Goal: Check status: Check status

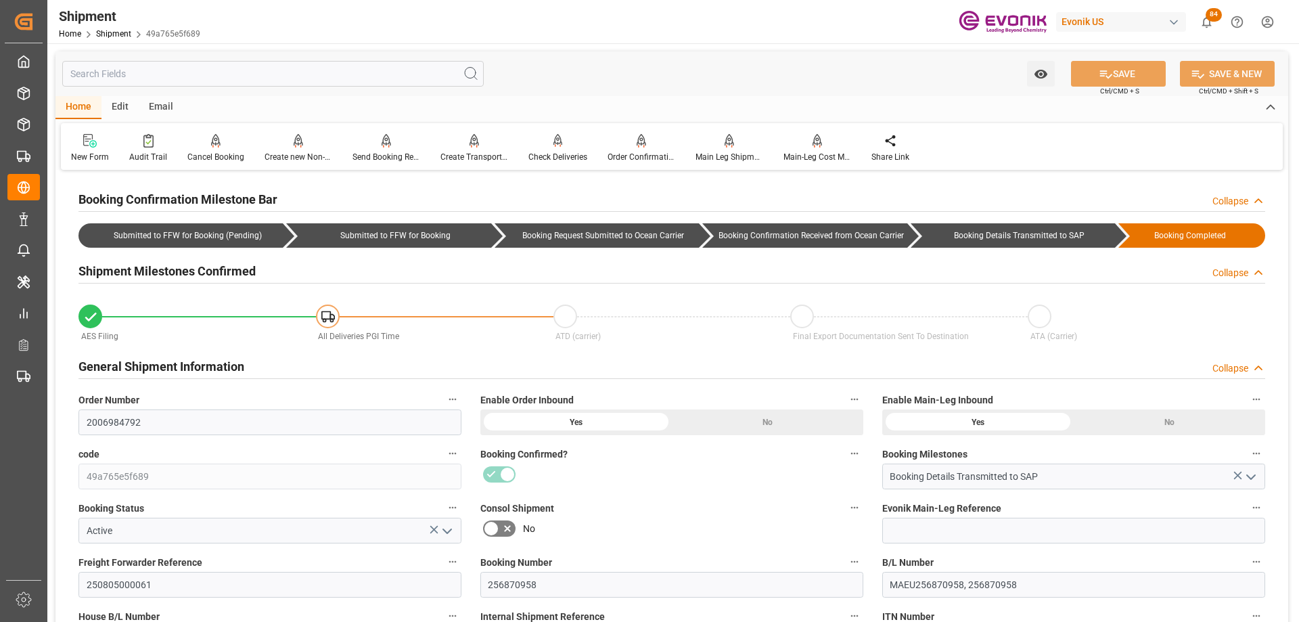
scroll to position [1105, 0]
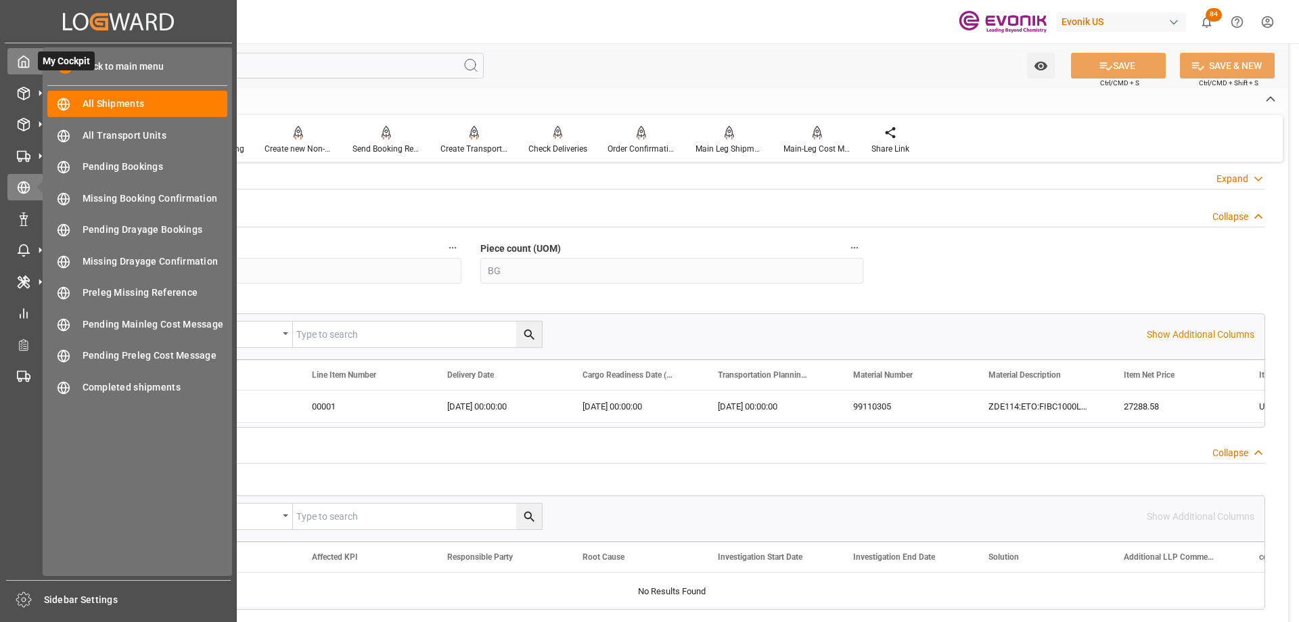
click at [28, 63] on icon at bounding box center [24, 61] width 10 height 11
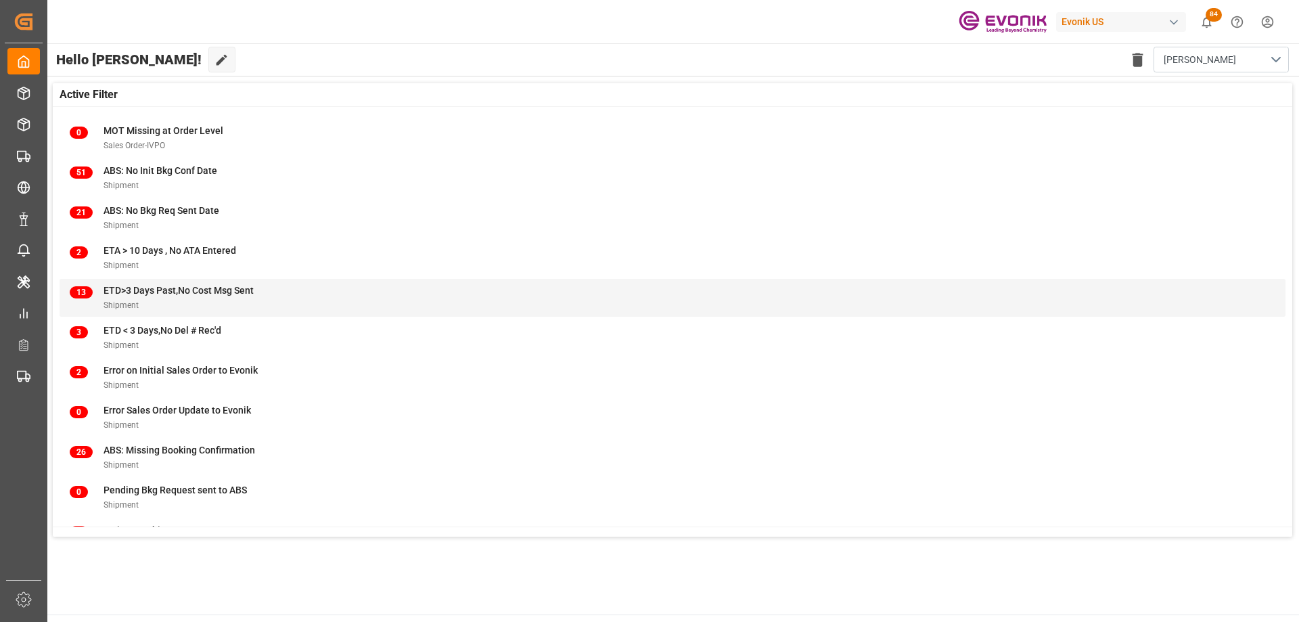
click at [277, 302] on div "13 ETD>3 Days Past,No Cost Msg Sent Shipment" at bounding box center [672, 297] width 1205 height 28
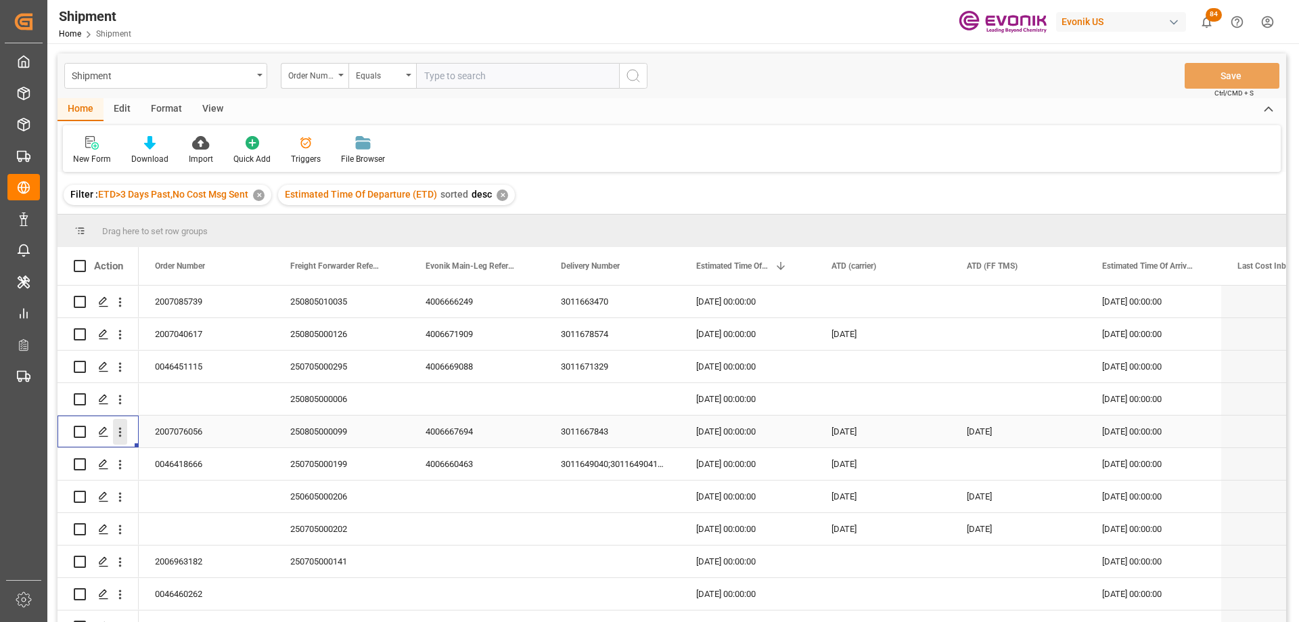
click at [120, 433] on icon "open menu" at bounding box center [120, 432] width 3 height 9
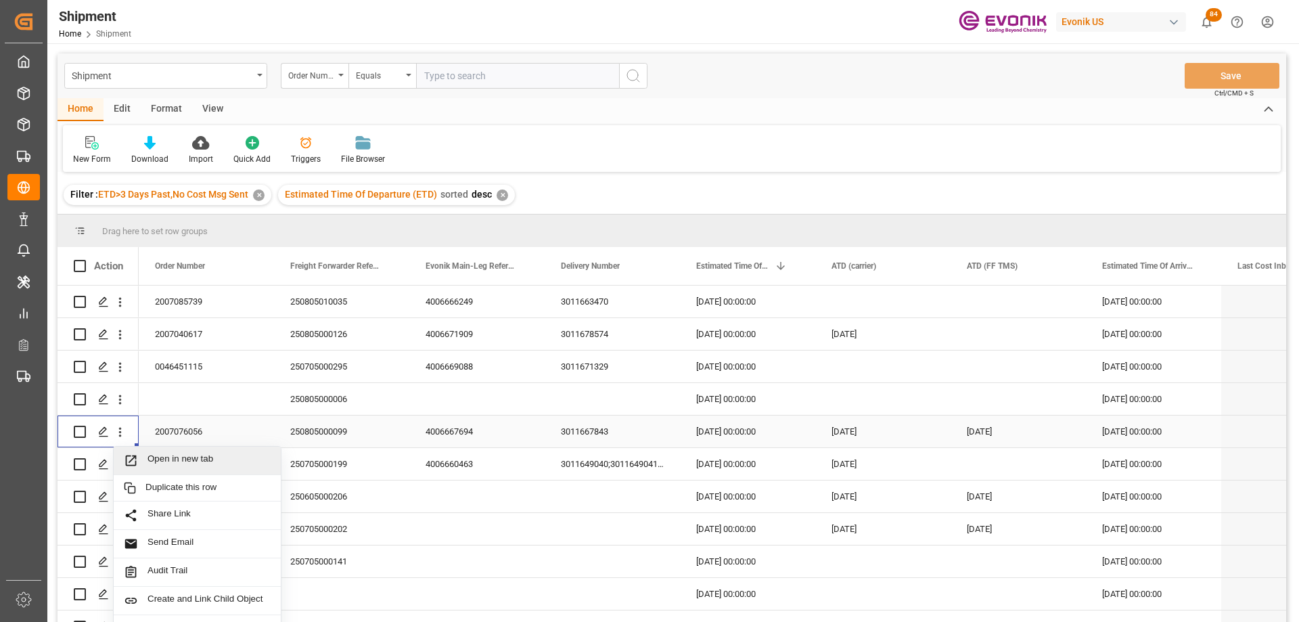
click at [139, 456] on span "Press SPACE to select this row." at bounding box center [136, 460] width 24 height 14
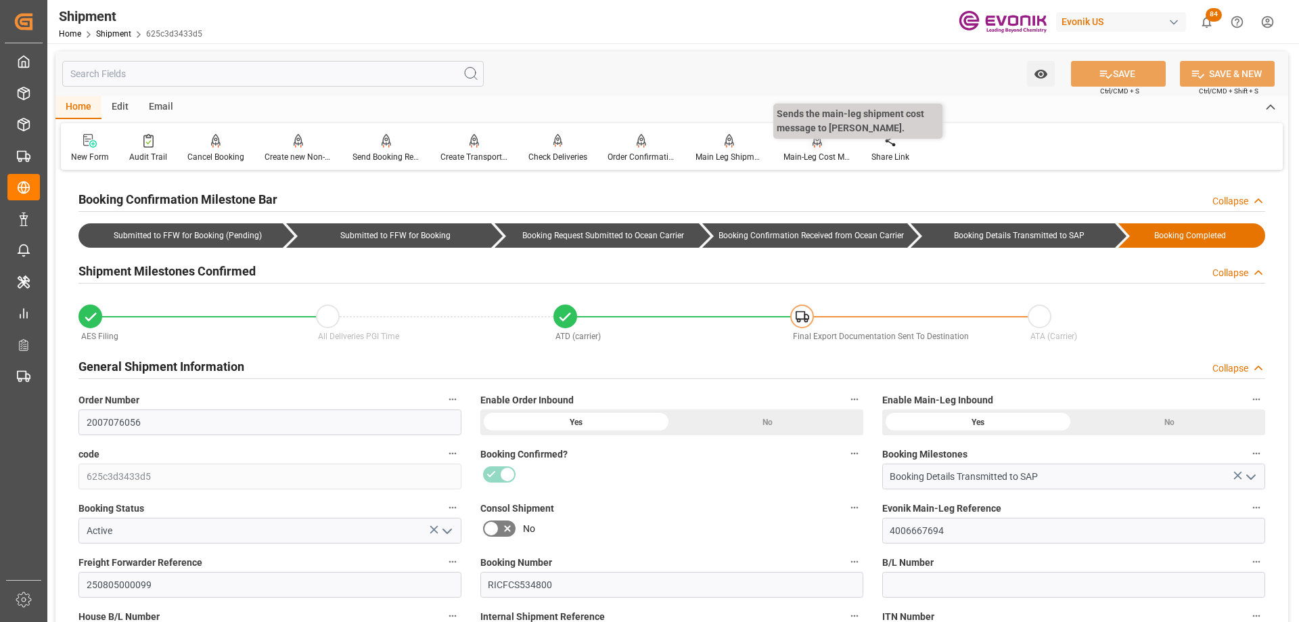
click at [801, 149] on div "Main-Leg Cost Message" at bounding box center [817, 148] width 88 height 30
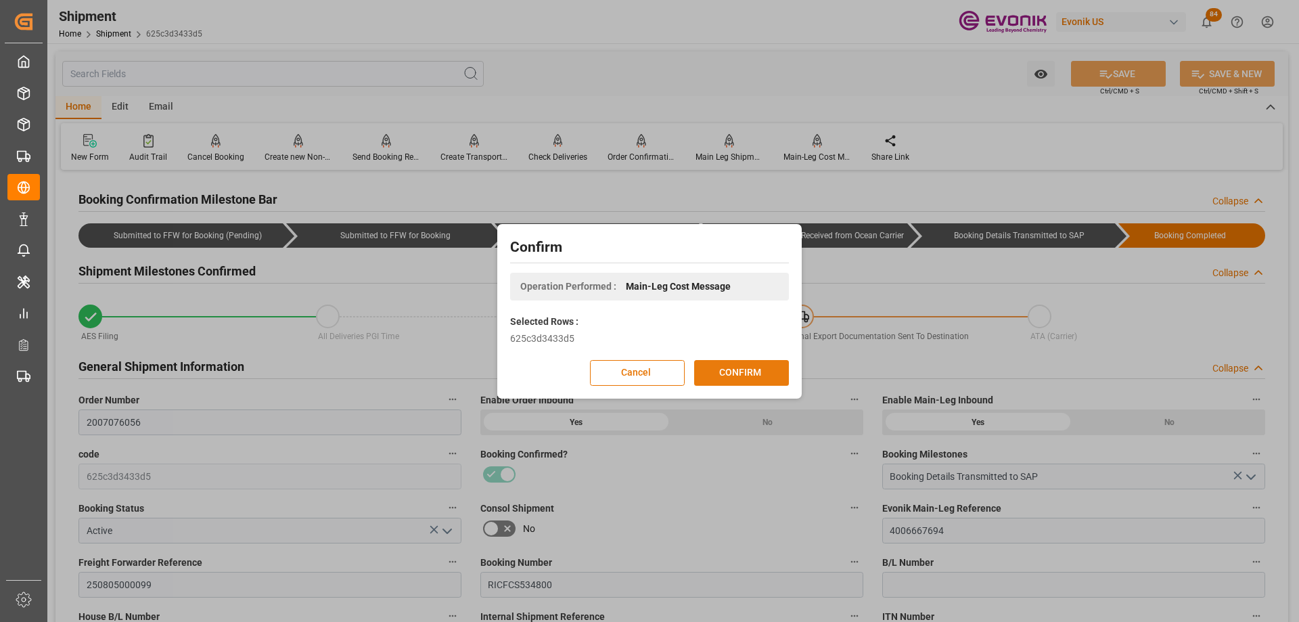
click at [735, 371] on button "CONFIRM" at bounding box center [741, 373] width 95 height 26
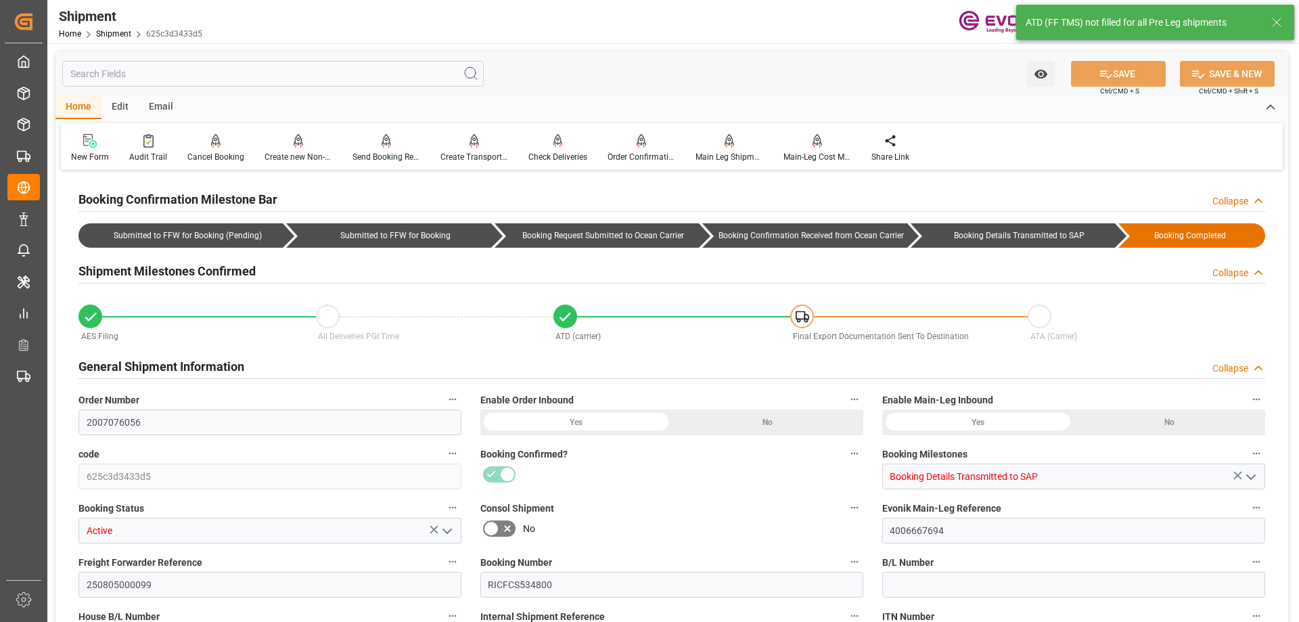
type input "0"
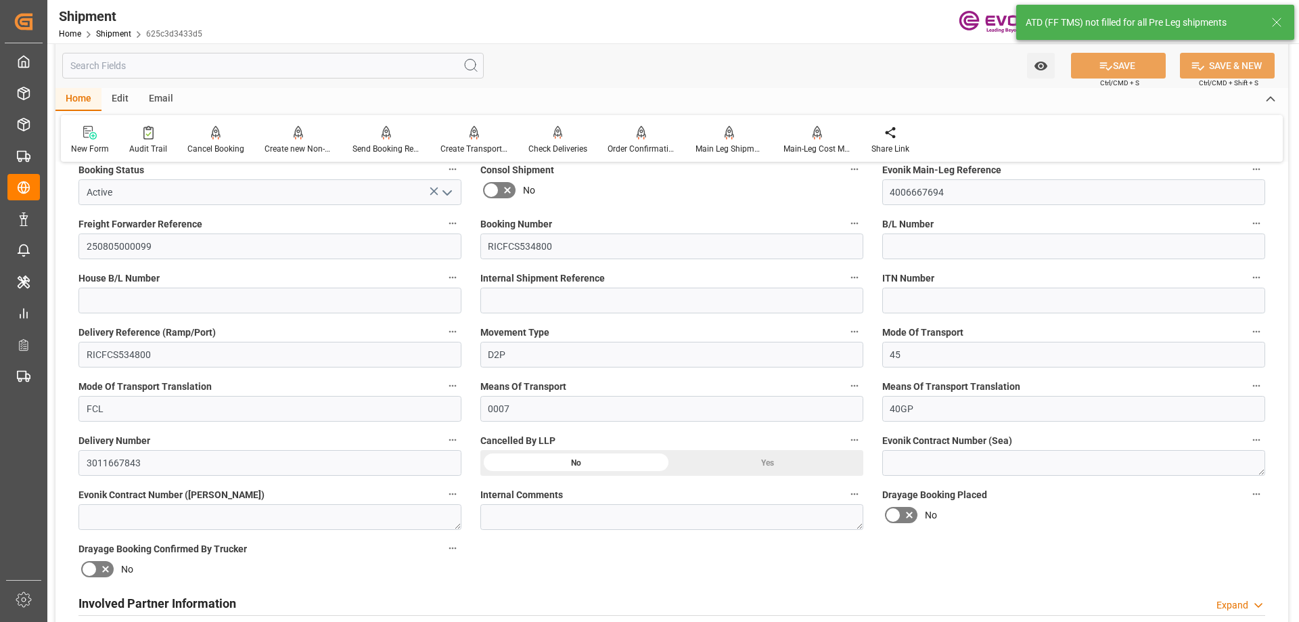
scroll to position [609, 0]
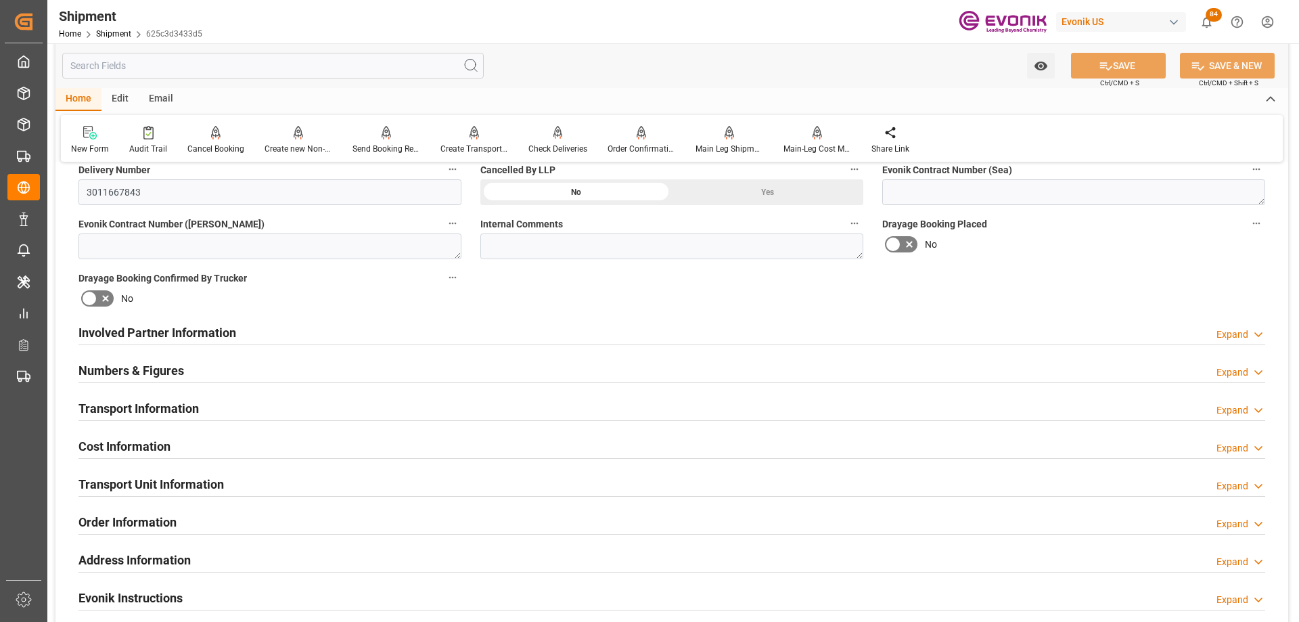
click at [141, 478] on h2 "Transport Unit Information" at bounding box center [150, 484] width 145 height 18
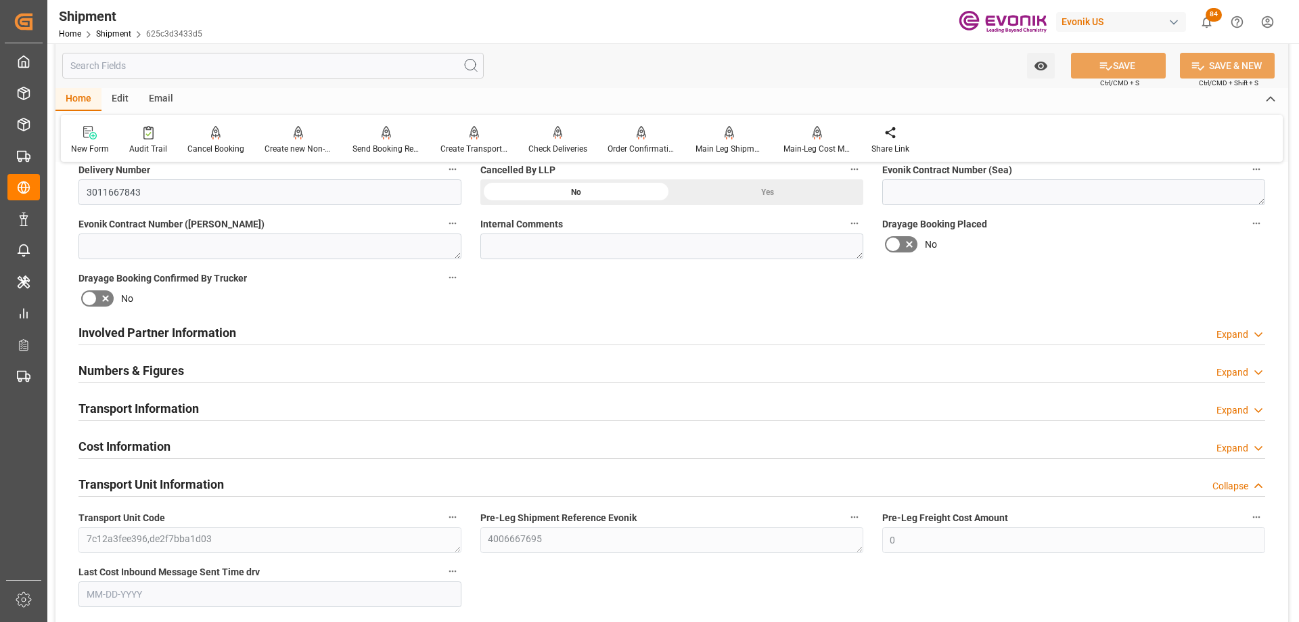
scroll to position [947, 0]
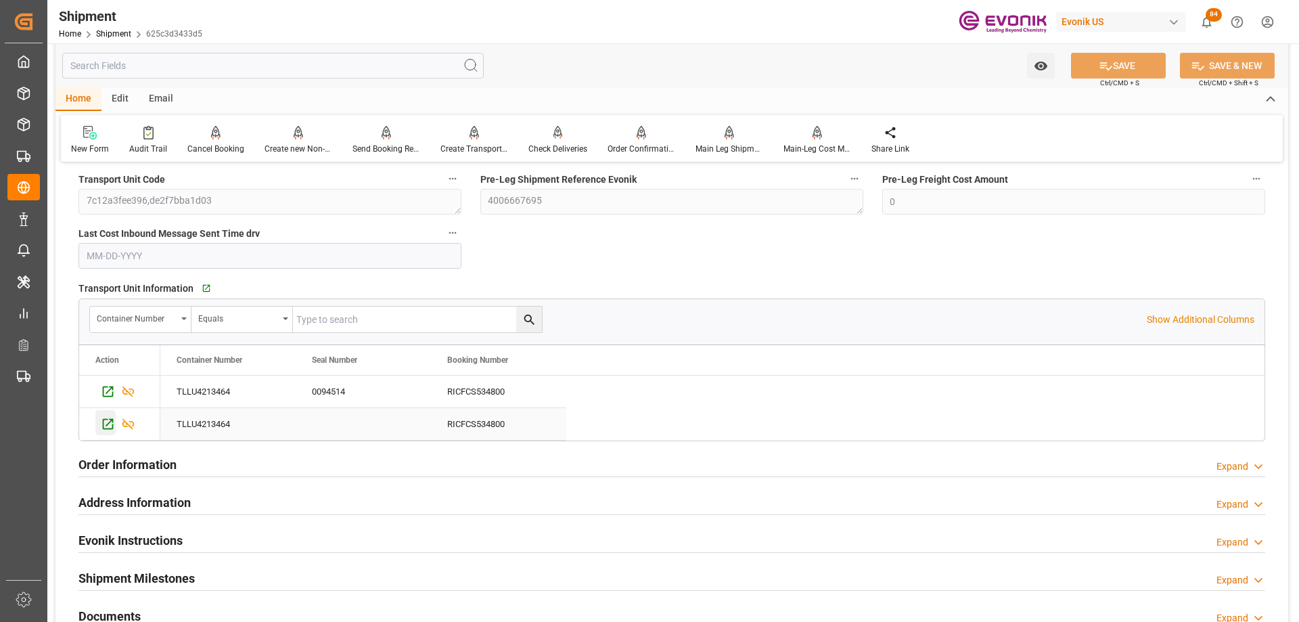
click at [111, 422] on icon "Press SPACE to select this row." at bounding box center [108, 424] width 14 height 14
click at [215, 72] on input "text" at bounding box center [272, 66] width 421 height 26
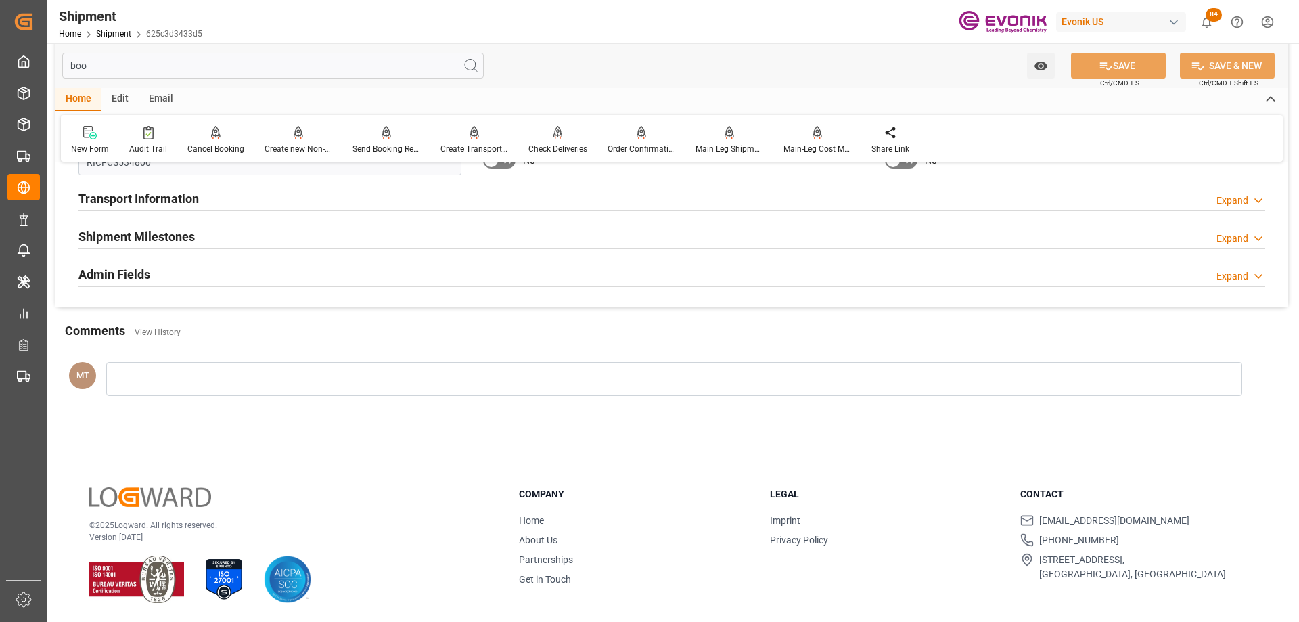
scroll to position [0, 0]
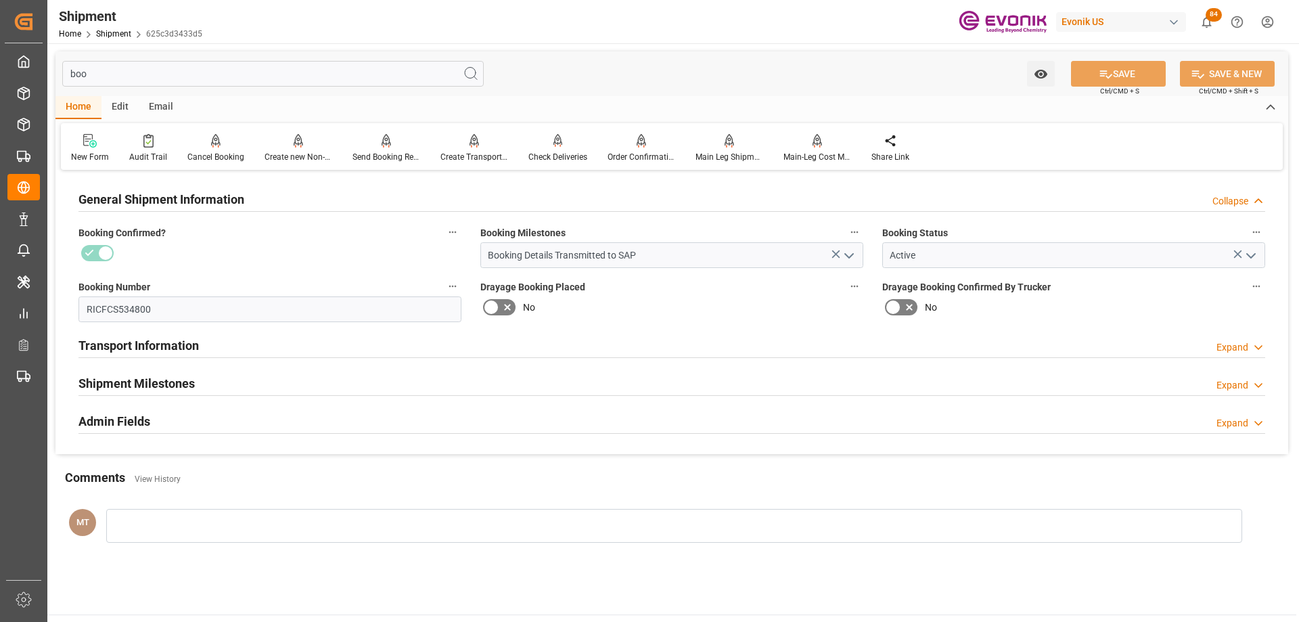
click at [229, 359] on div "Transport Information Expand" at bounding box center [671, 346] width 1205 height 38
click at [199, 355] on div "Transport Information" at bounding box center [138, 344] width 120 height 26
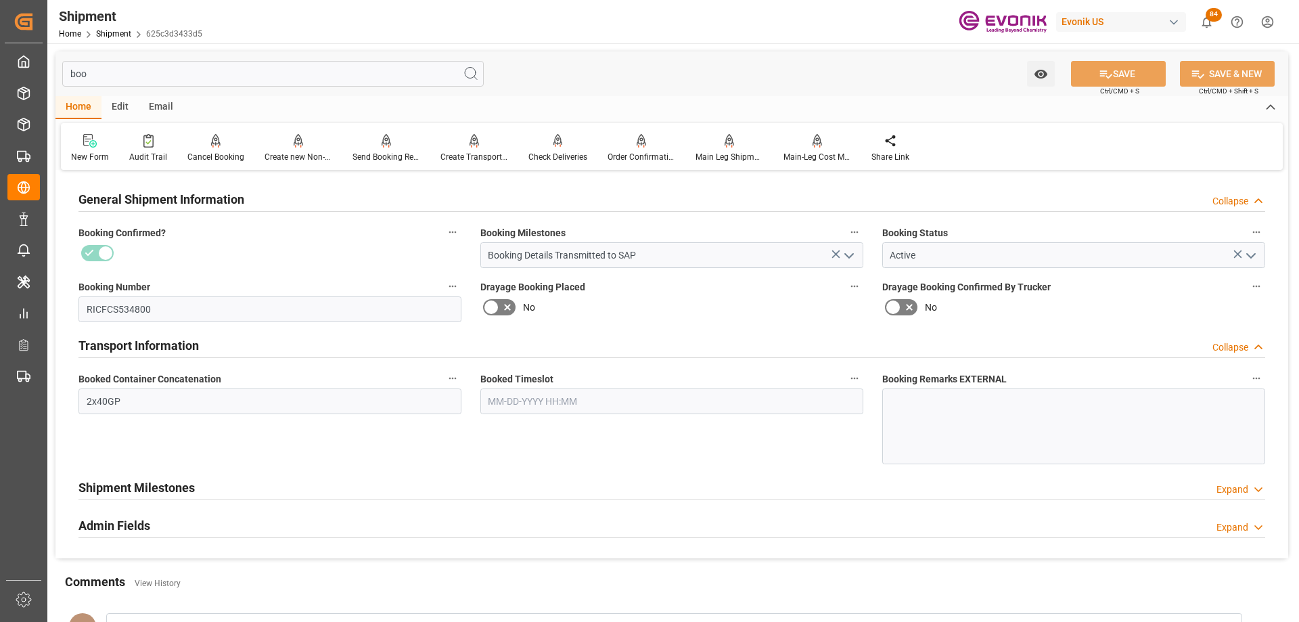
click at [137, 83] on input "boo" at bounding box center [272, 74] width 421 height 26
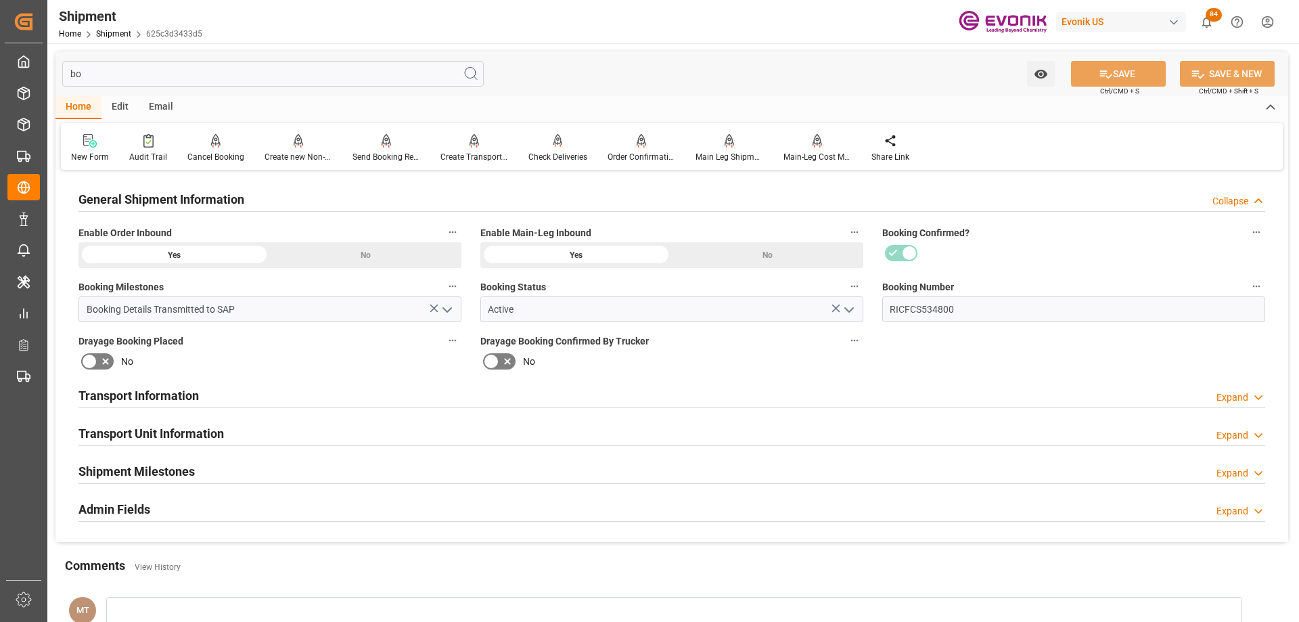
type input "b"
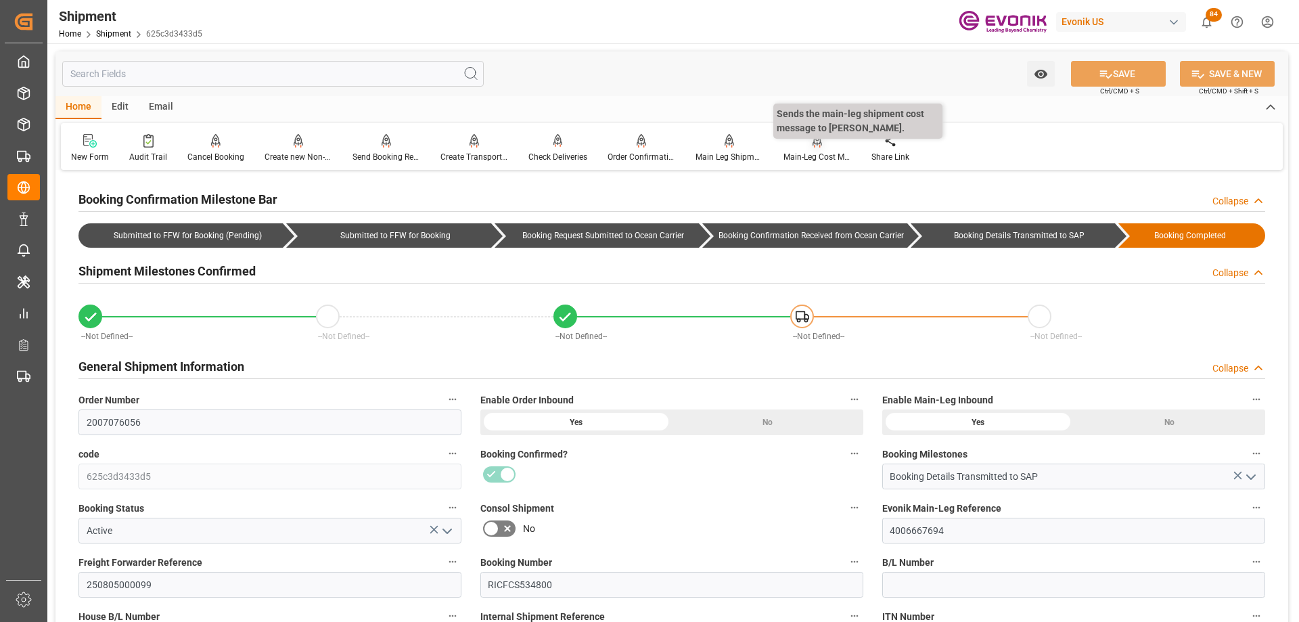
click at [799, 154] on div "Main-Leg Cost Message" at bounding box center [817, 157] width 68 height 12
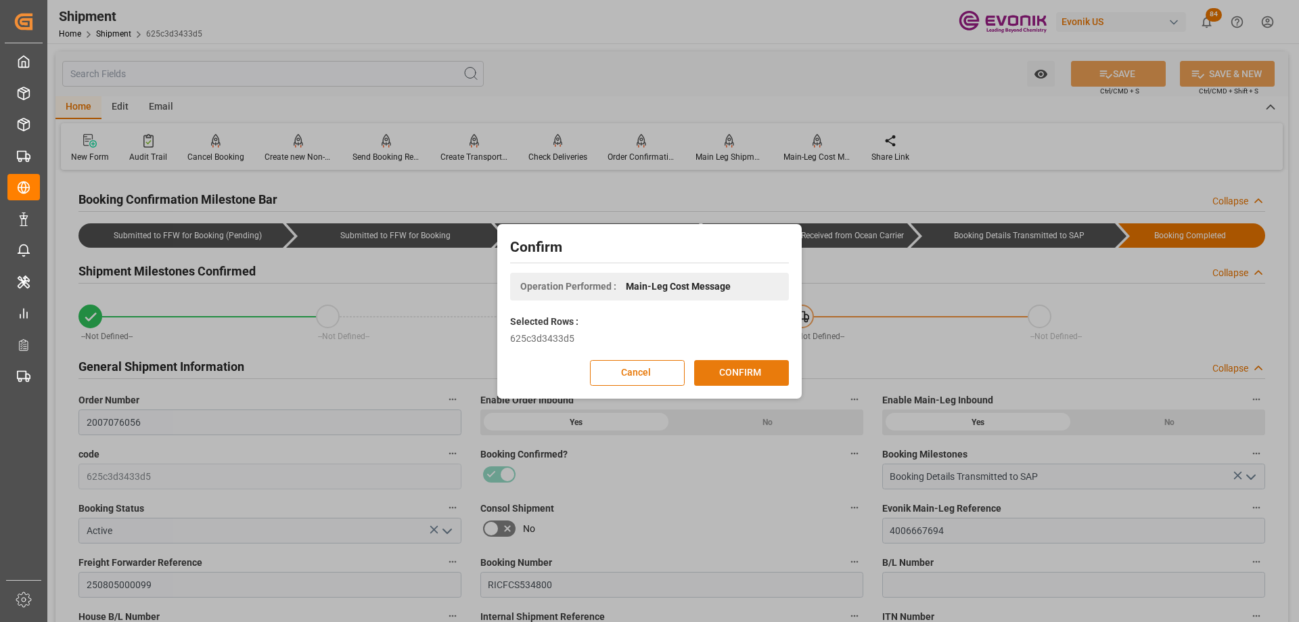
click at [735, 375] on button "CONFIRM" at bounding box center [741, 373] width 95 height 26
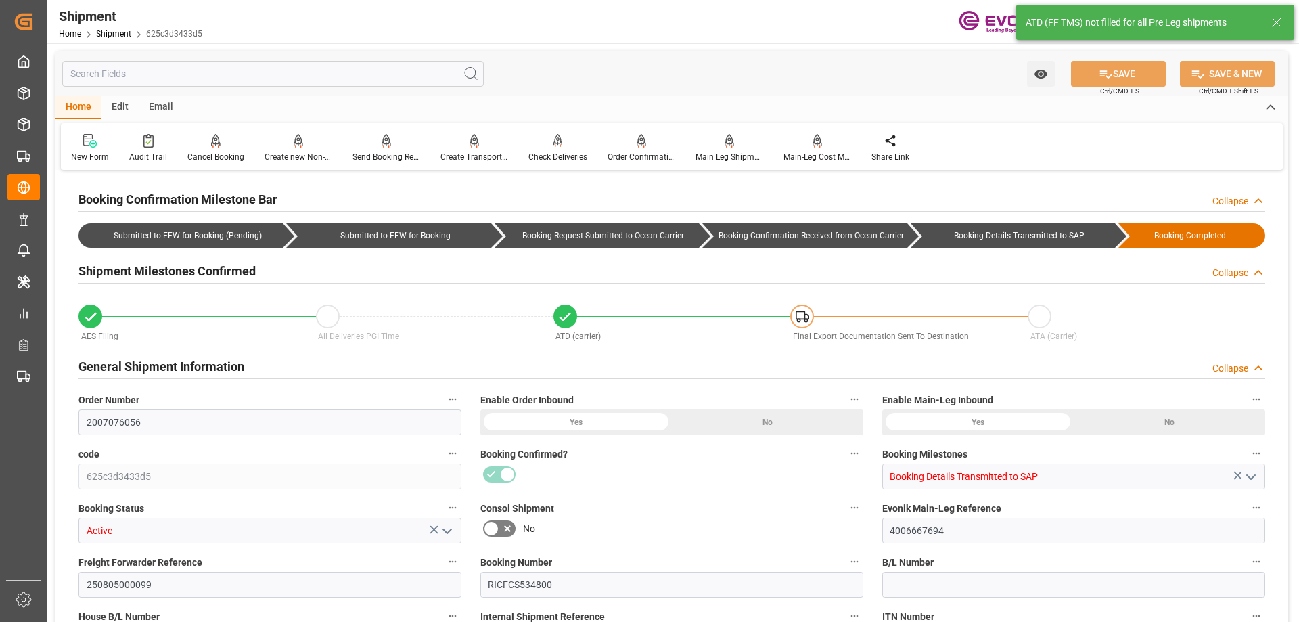
type input "0"
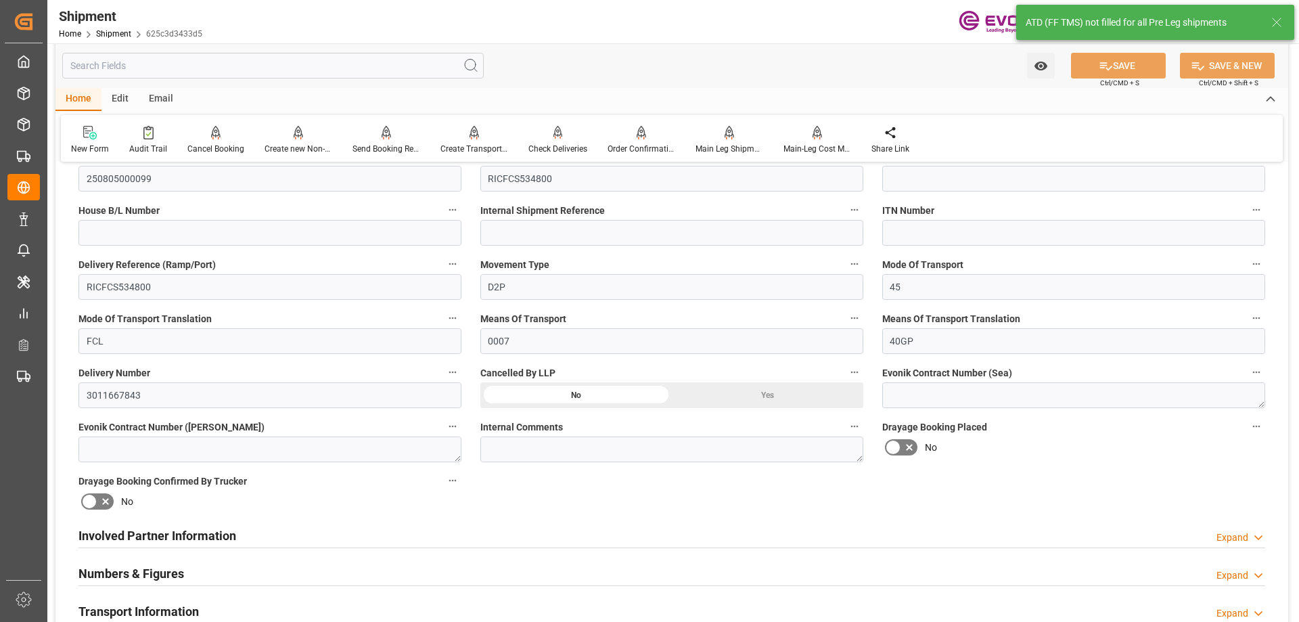
scroll to position [744, 0]
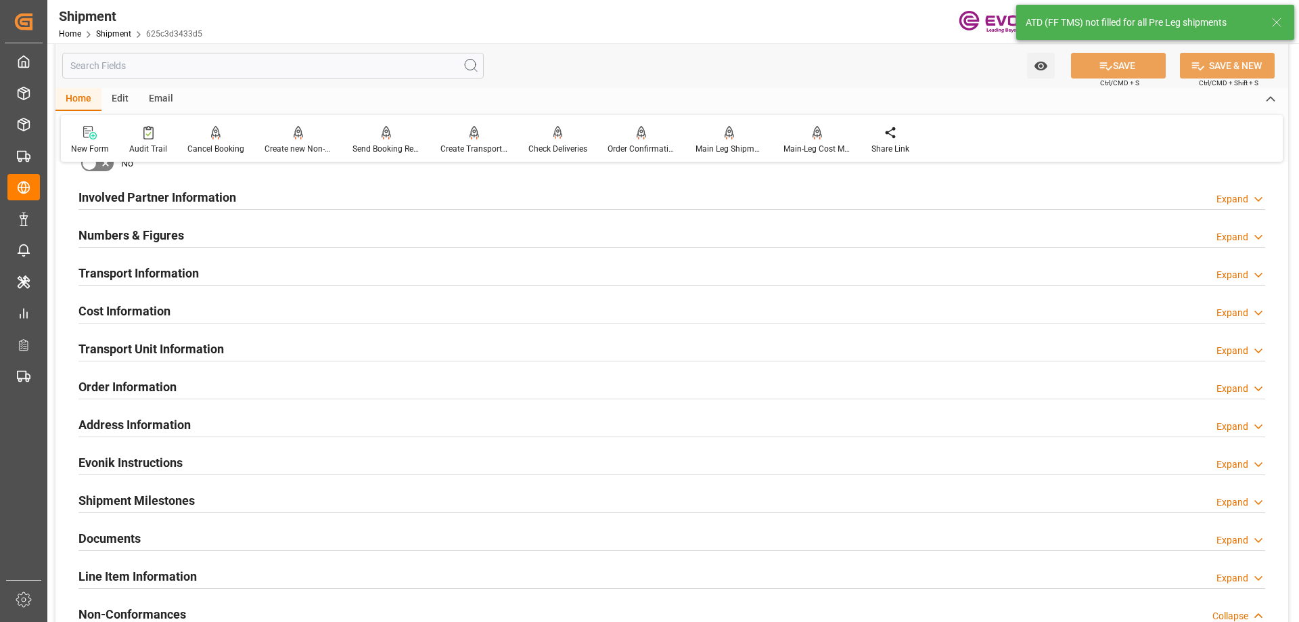
click at [179, 346] on h2 "Transport Unit Information" at bounding box center [150, 349] width 145 height 18
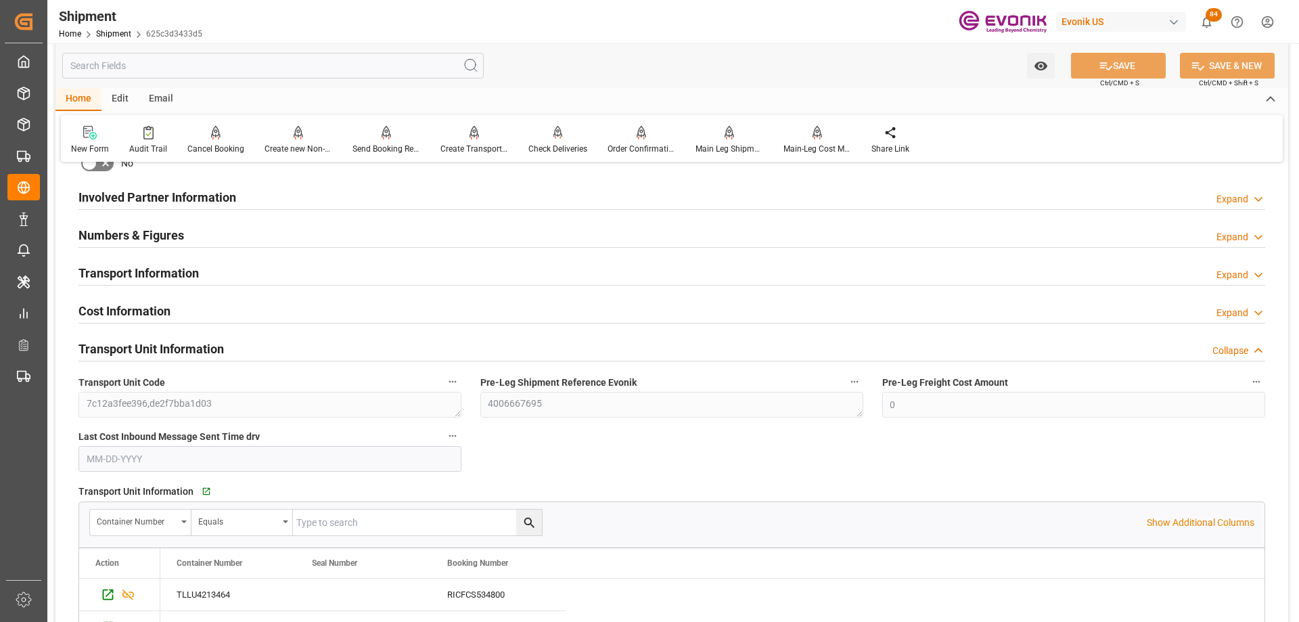
scroll to position [947, 0]
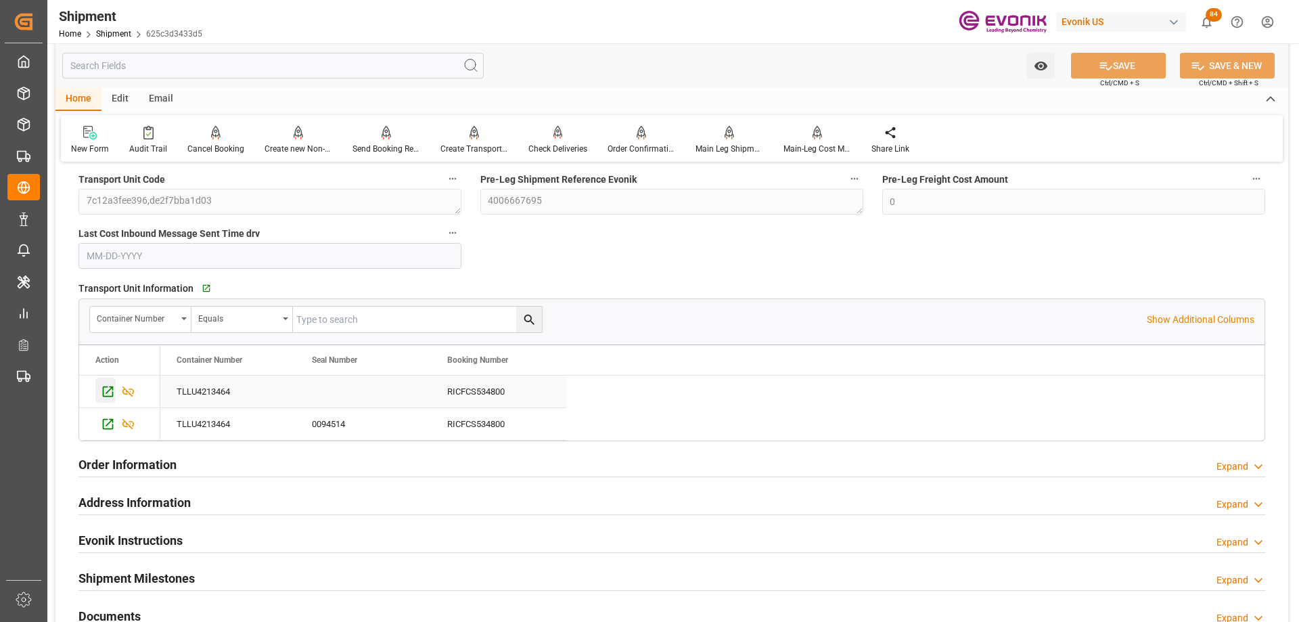
click at [106, 382] on div "Press SPACE to select this row." at bounding box center [105, 389] width 20 height 25
click at [179, 65] on input "text" at bounding box center [272, 66] width 421 height 26
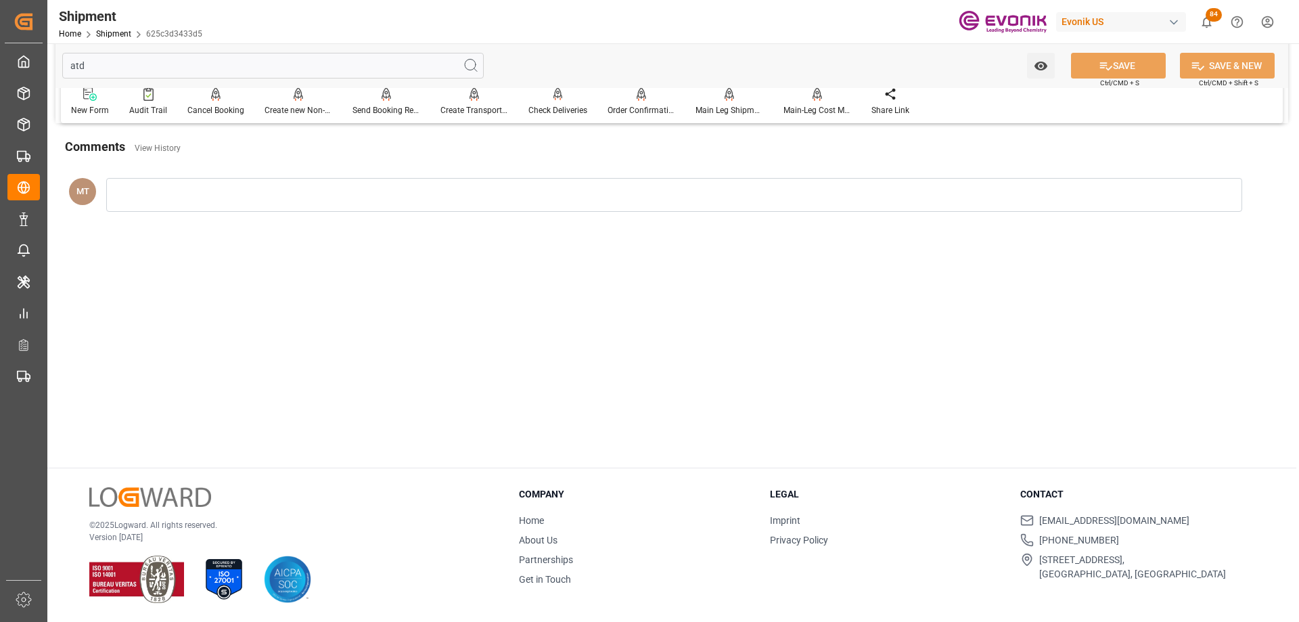
scroll to position [0, 0]
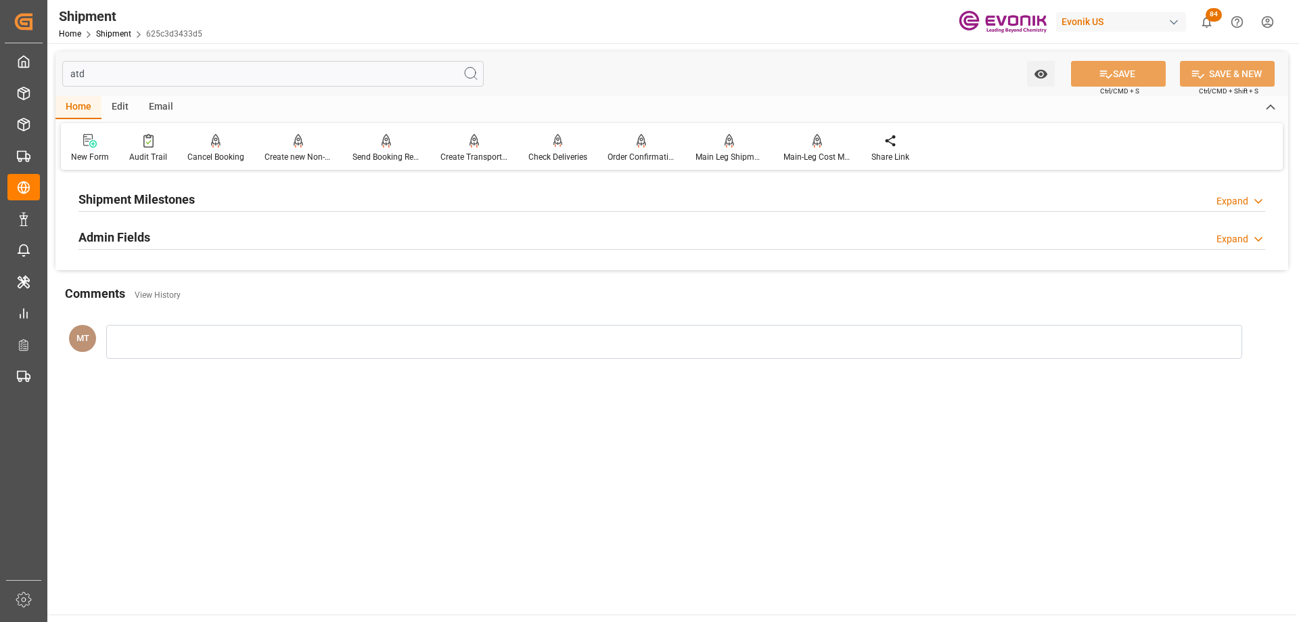
type input "atd"
click at [187, 201] on h2 "Shipment Milestones" at bounding box center [136, 199] width 116 height 18
click at [187, 296] on div "Admin Fields Expand" at bounding box center [671, 290] width 1187 height 26
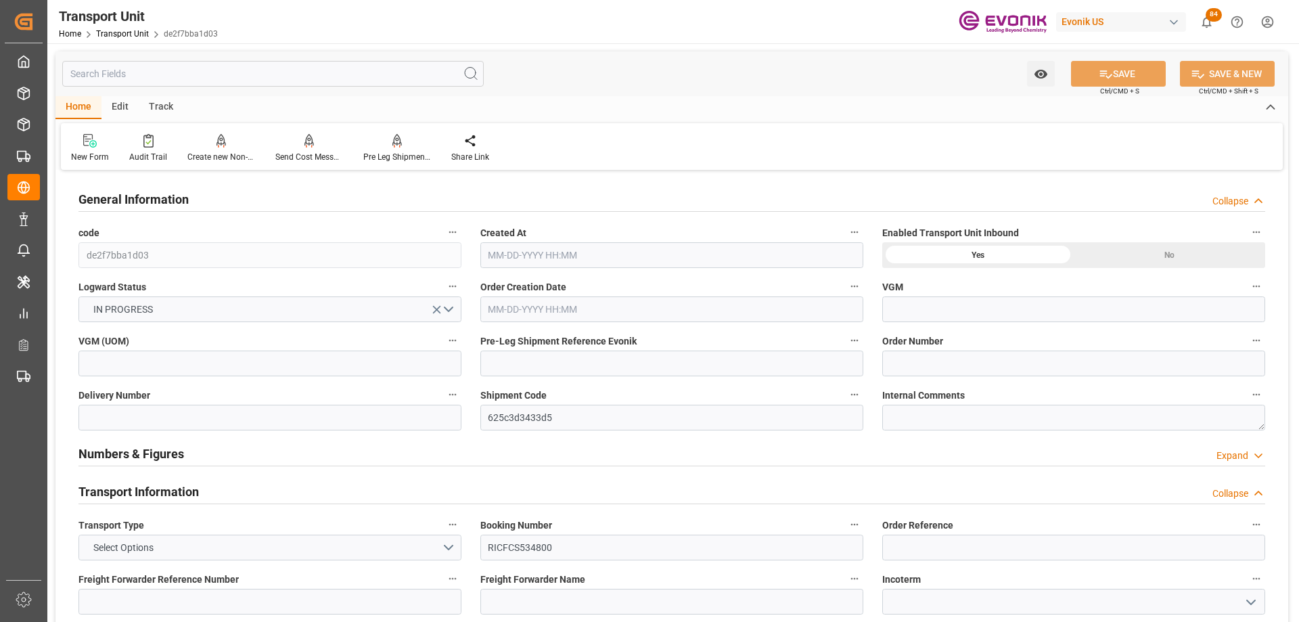
type input "ONE"
type input "Ocean Network Express"
type input "USLAX"
type input "DOCAU"
type input "9322499"
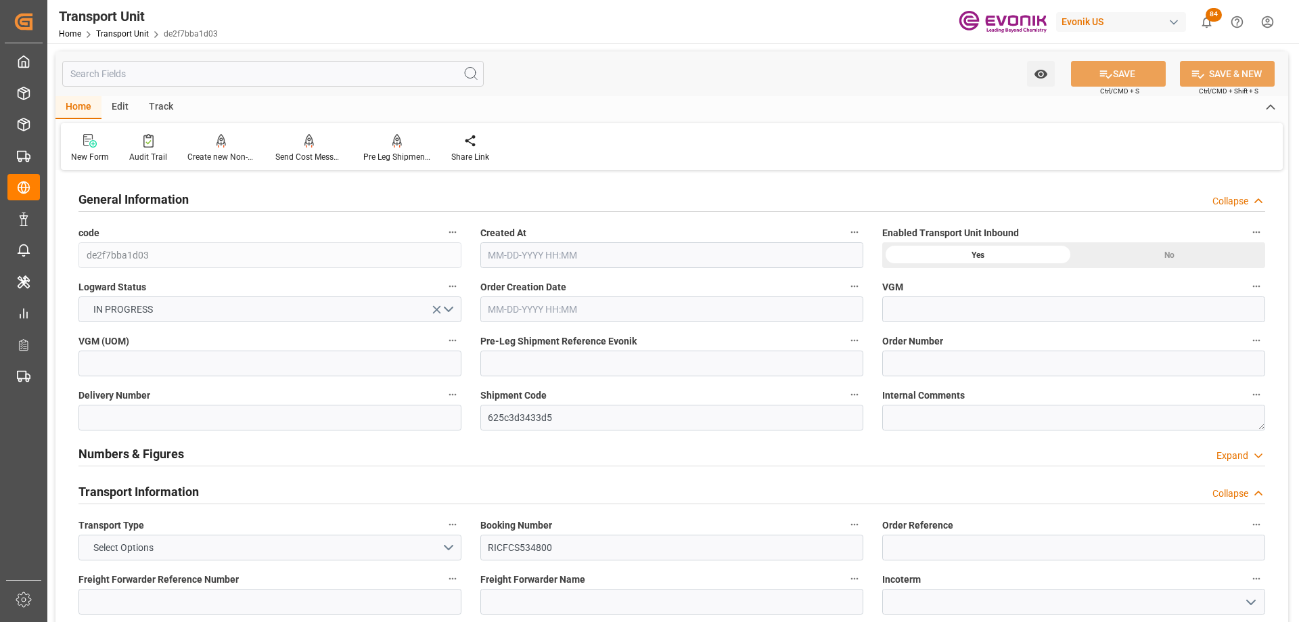
type input "USLAX"
type input "DOCAU"
type input "9322499"
type input "0"
click at [129, 75] on input "text" at bounding box center [272, 74] width 421 height 26
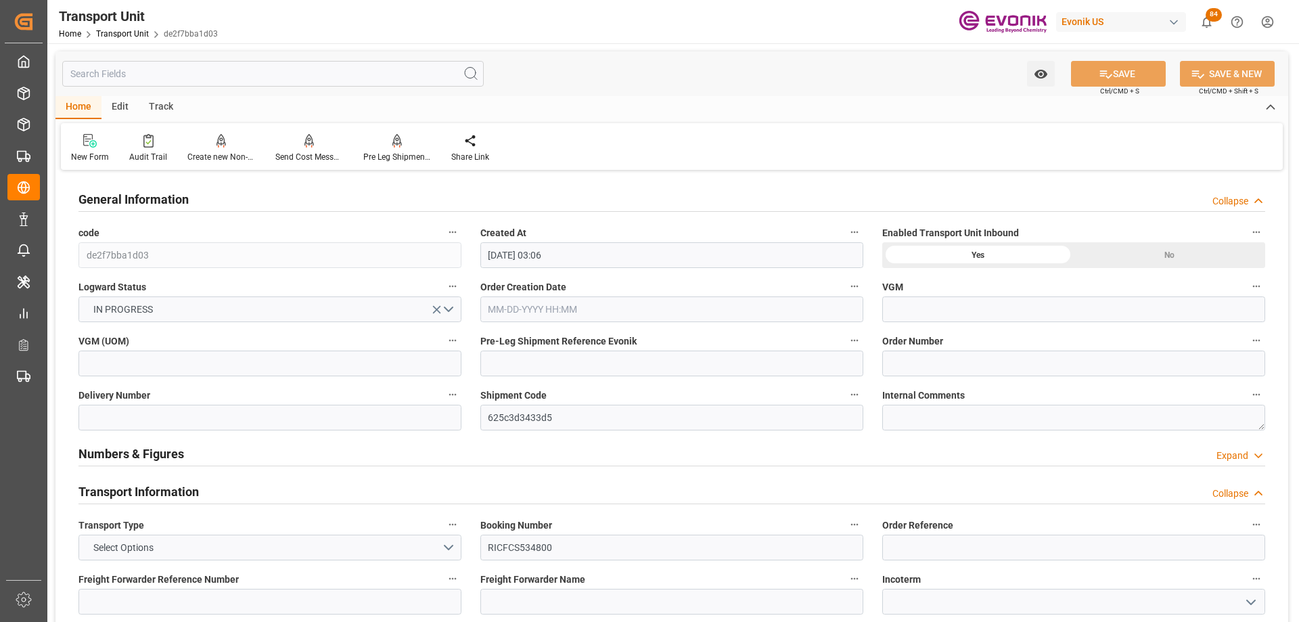
type input "[DATE] 03:06"
type input "[DATE]"
type input "07-14-2025 09:13"
type input "07-14-2025 11:49"
type input "07-14-2025 00:00"
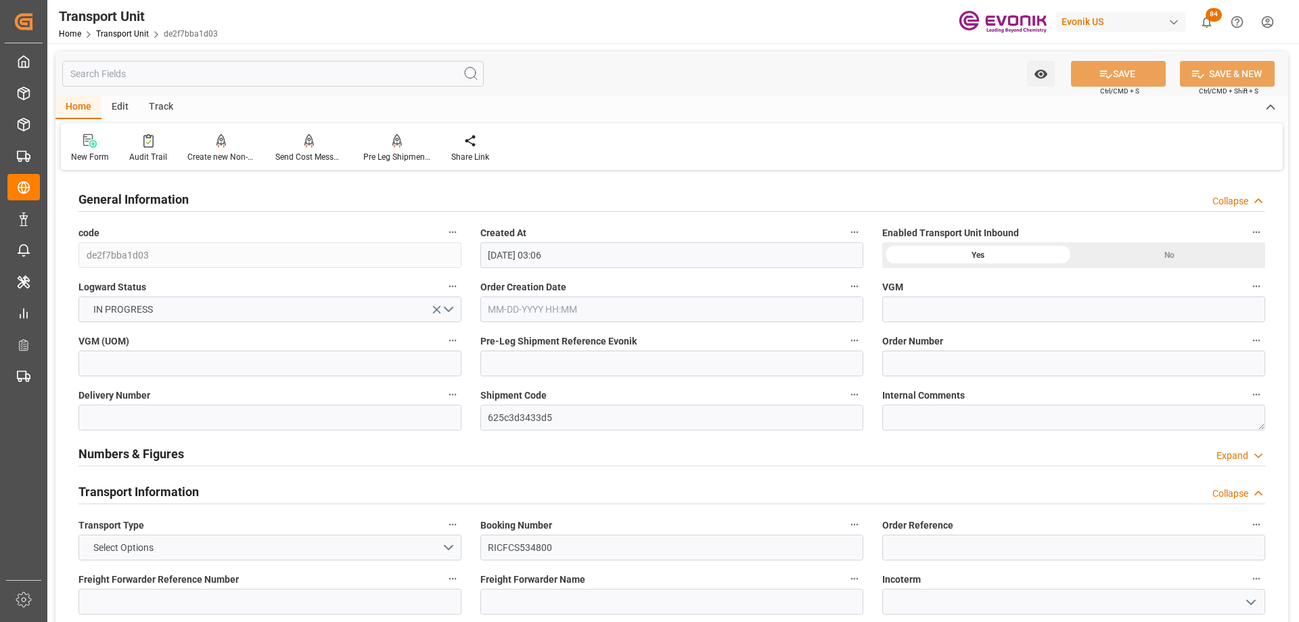
type input "07-23-2025 07:52"
type input "[DATE] 00:00"
type input "08-10-2025 00:00"
type input "08-01-2025 07:08"
type input "[DATE] 00:00"
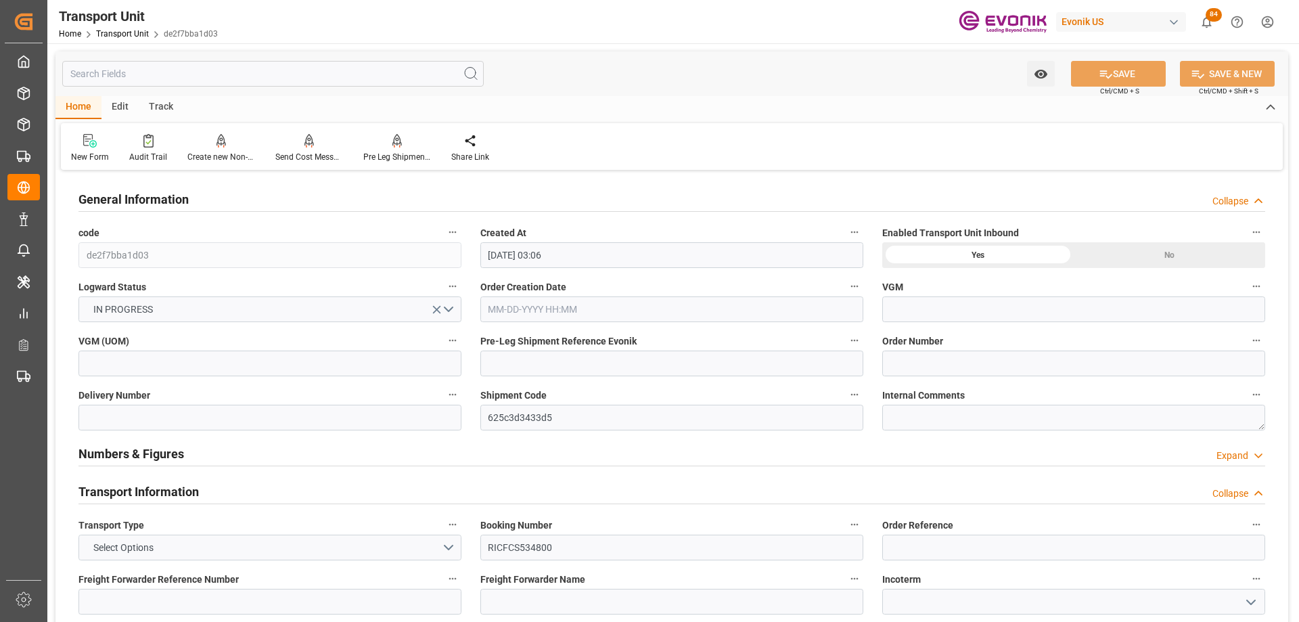
type input "09-01-2025 00:00"
type input "08-19-2025 13:00"
type input "08-19-2025 23:00"
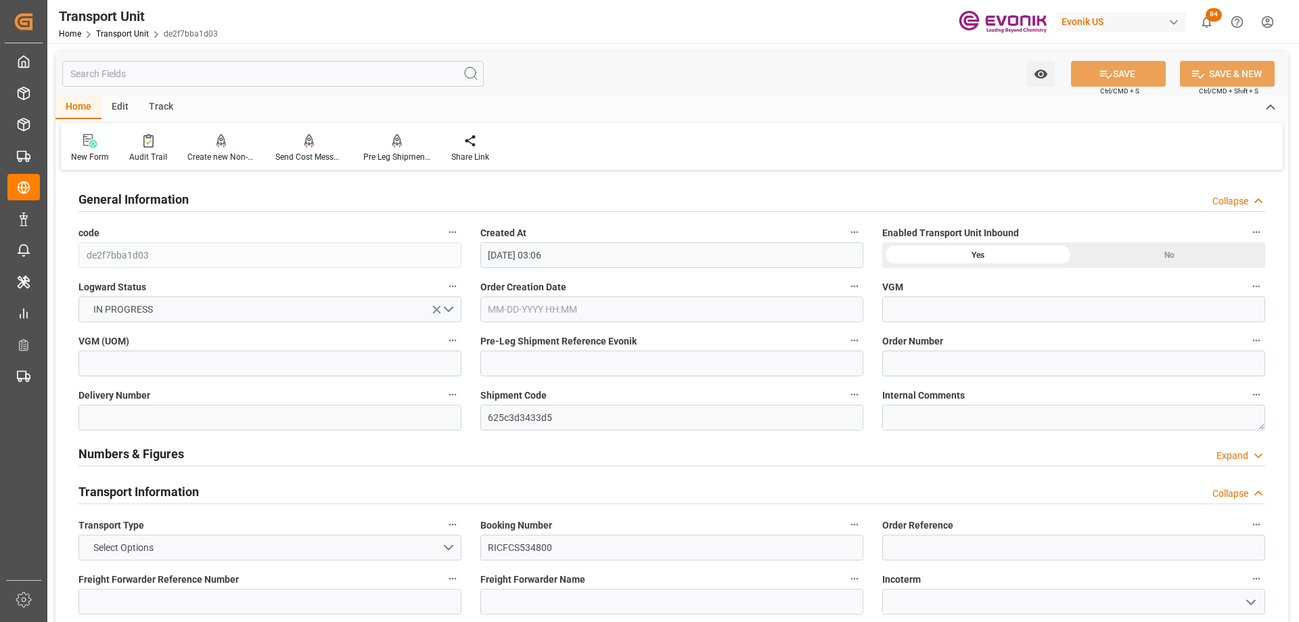
type input "[DATE] 00:00"
type input "07-22-2025 16:59"
type input "08-01-2025 02:32"
type input "08-01-2025 04:00"
type input "08-01-2025 07:38"
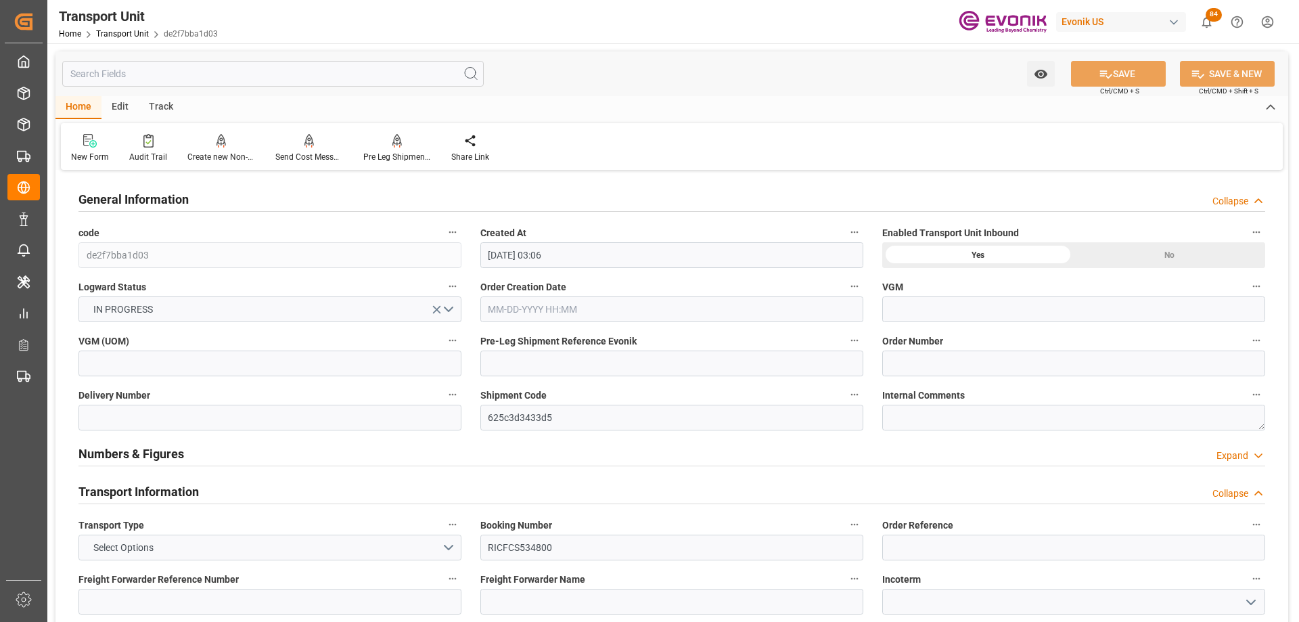
type input "[DATE] 07:00"
type input "[DATE] 18:45"
type input "[DATE] 08:30"
type input "[DATE] 18:45"
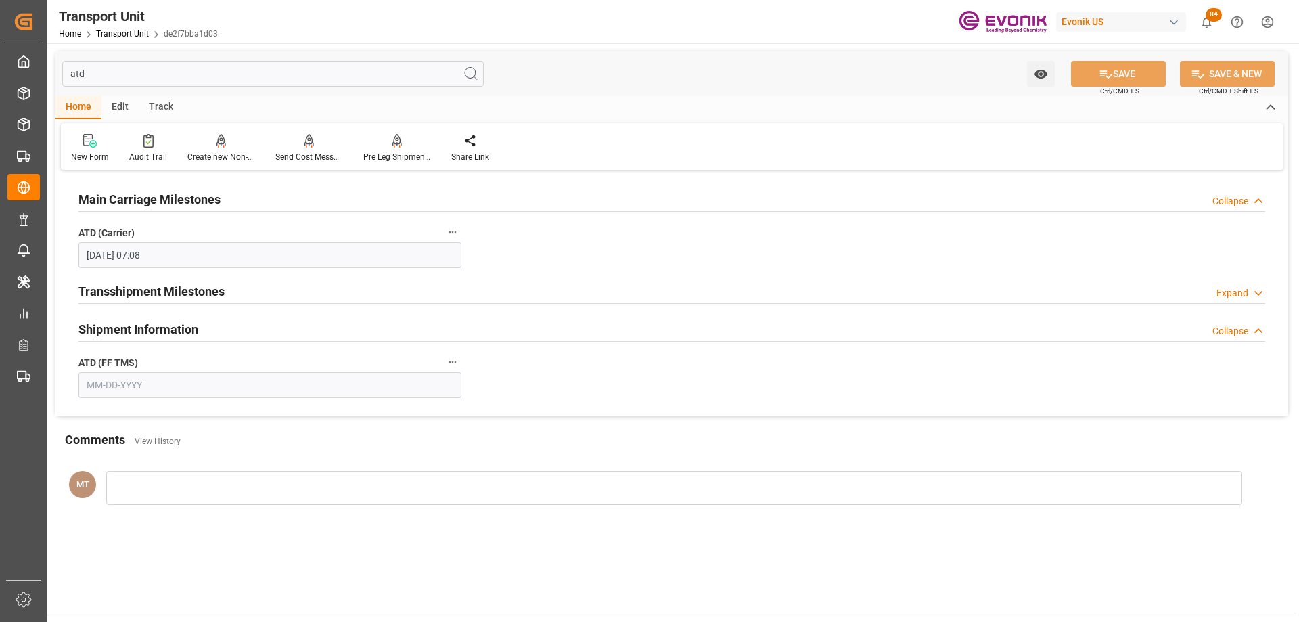
type input "atd"
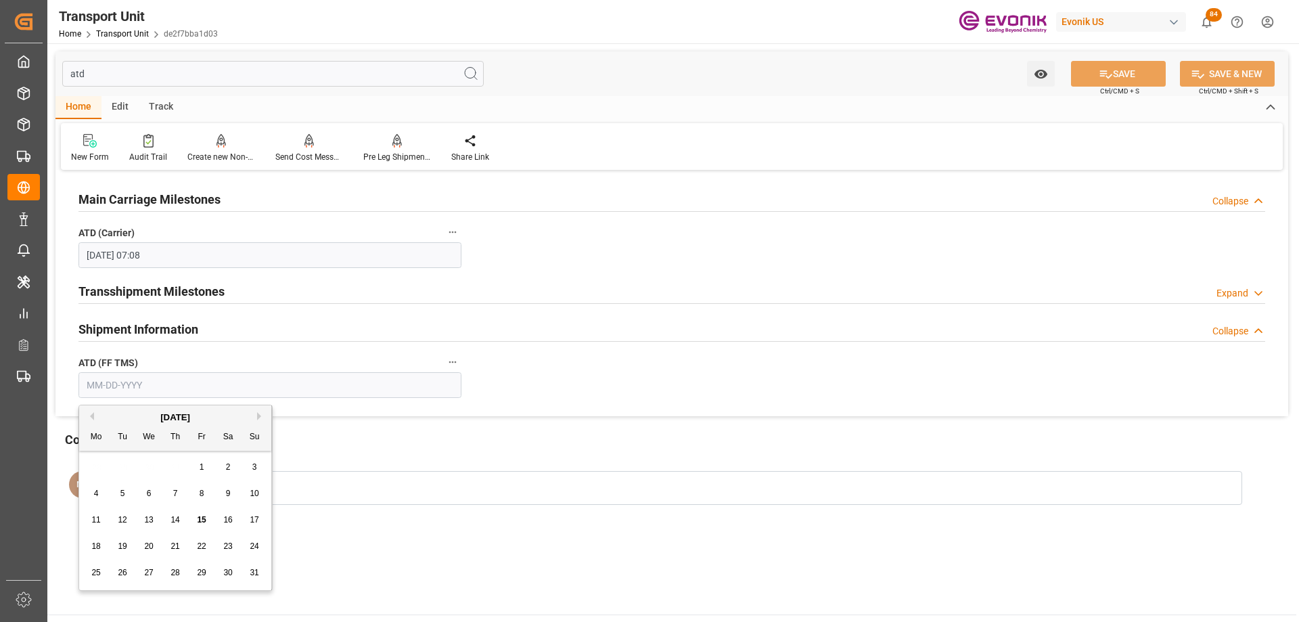
click at [162, 389] on input "text" at bounding box center [269, 385] width 383 height 26
click at [120, 465] on div "28 29 30 31 1 2 3" at bounding box center [175, 467] width 185 height 26
click at [205, 463] on div "1" at bounding box center [201, 467] width 17 height 16
type input "[DATE]"
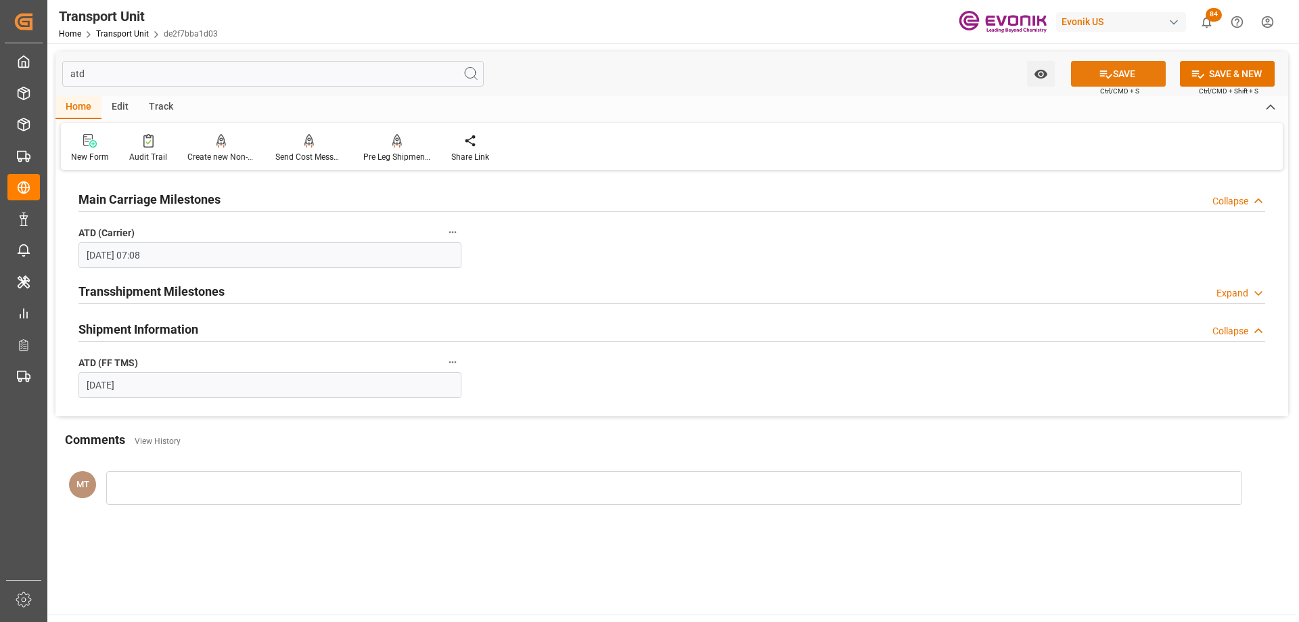
click at [1105, 72] on icon at bounding box center [1106, 74] width 14 height 14
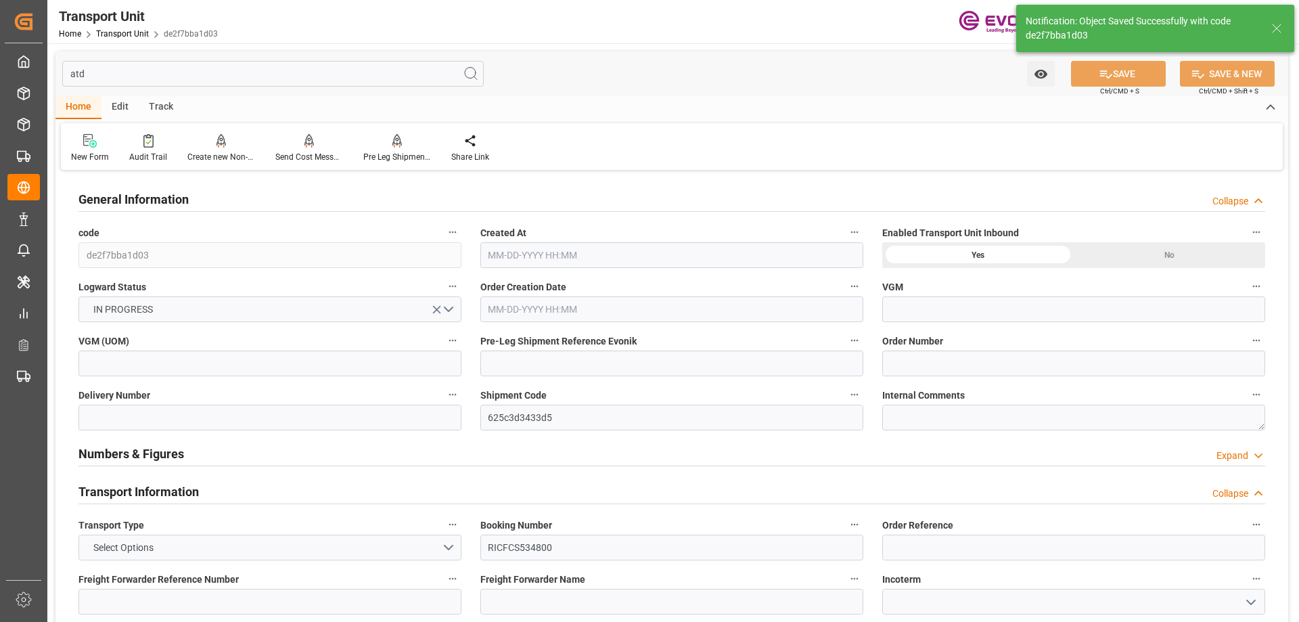
type input "ONE"
type input "Ocean Network Express"
type input "USLAX"
type input "DOCAU"
type input "9322499"
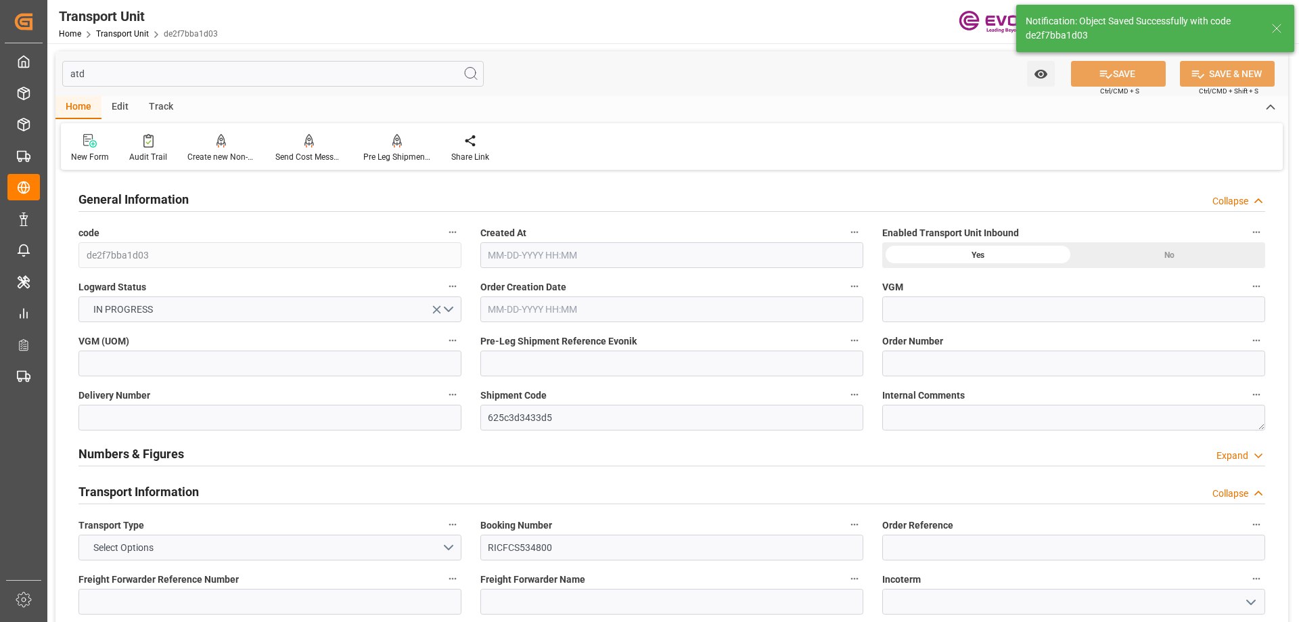
type input "USLAX"
type input "DOCAU"
type input "9322499"
type input "0"
type input "[DATE] 03:06"
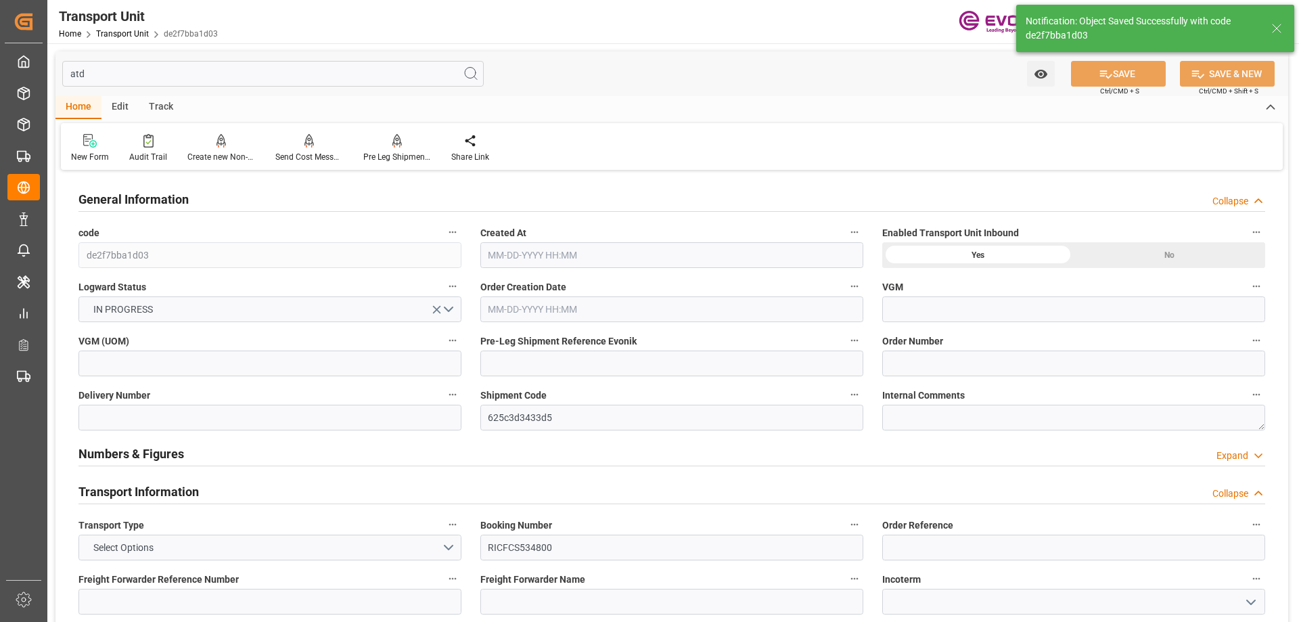
type input "[DATE]"
type input "[DATE] 09:13"
type input "[DATE] 11:49"
type input "[DATE] 00:00"
type input "[DATE] 07:52"
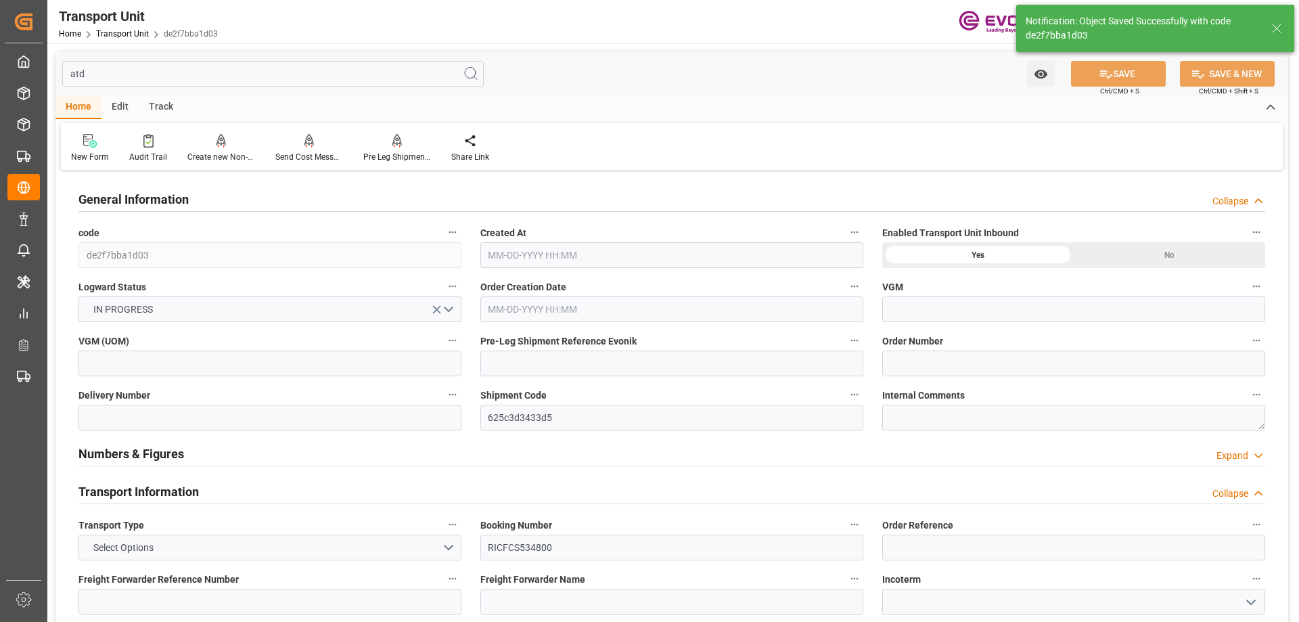
type input "[DATE] 00:00"
type input "[DATE] 13:00"
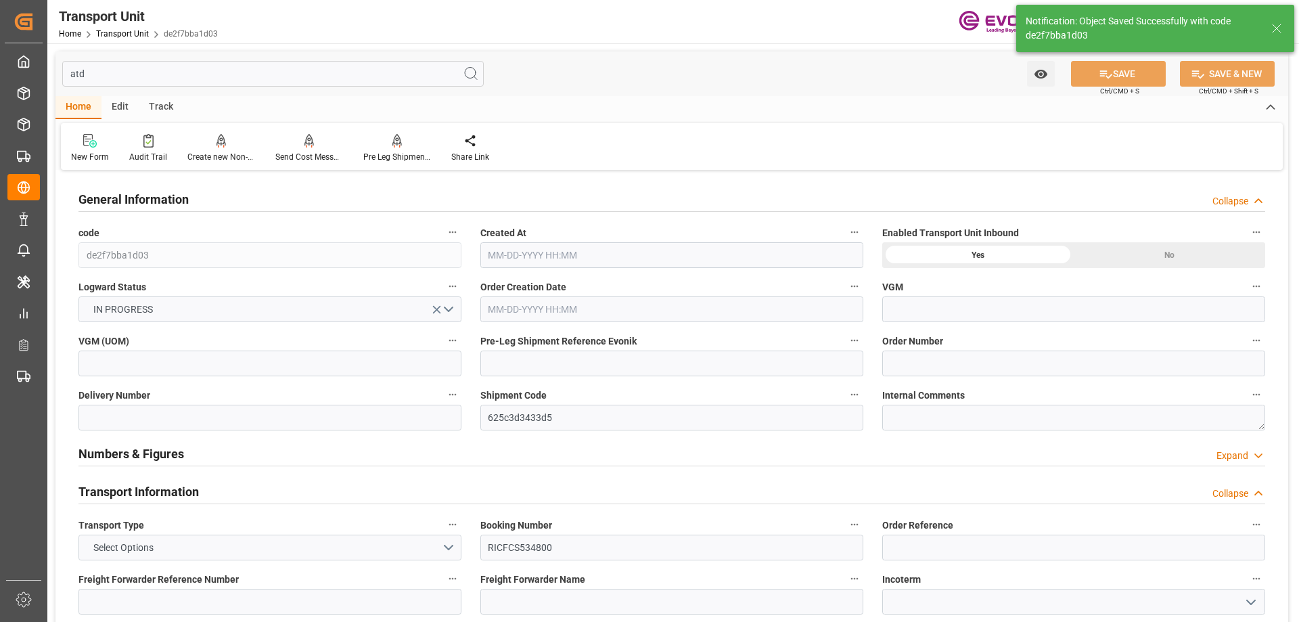
type input "[DATE] 13:00"
type input "[DATE] 23:00"
type input "[DATE] 00:00"
type input "[DATE] 16:59"
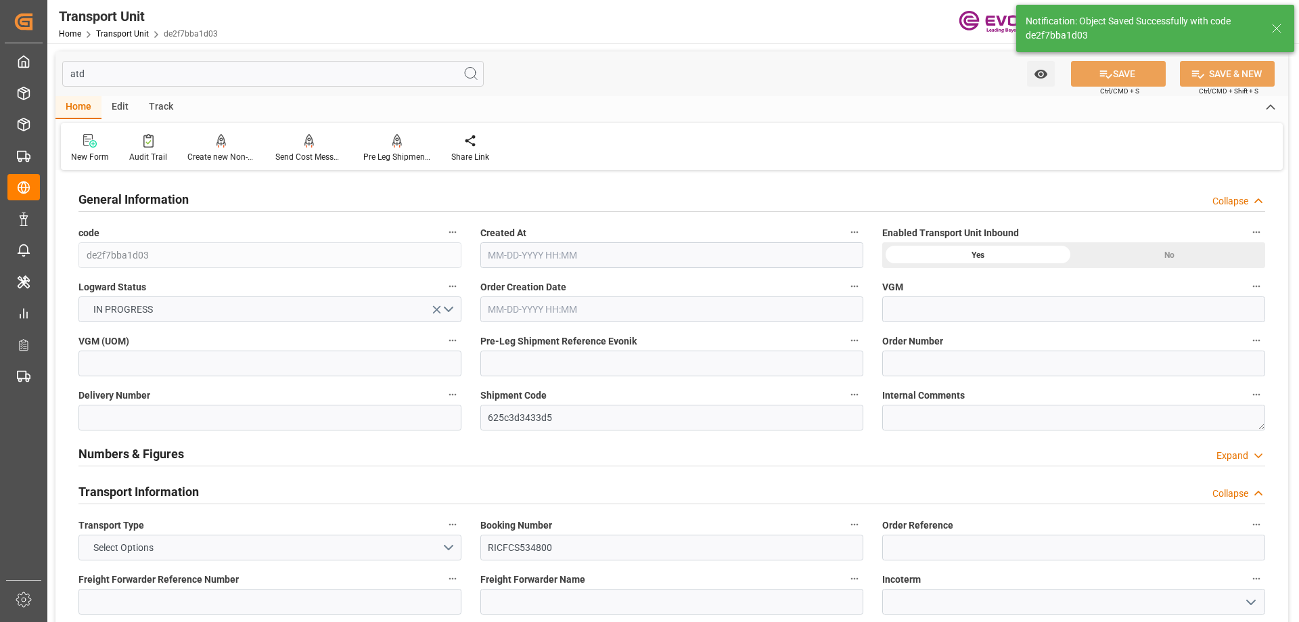
type input "[DATE] 02:32"
type input "[DATE] 04:00"
type input "[DATE] 07:38"
type input "[DATE] 07:00"
type input "[DATE] 18:45"
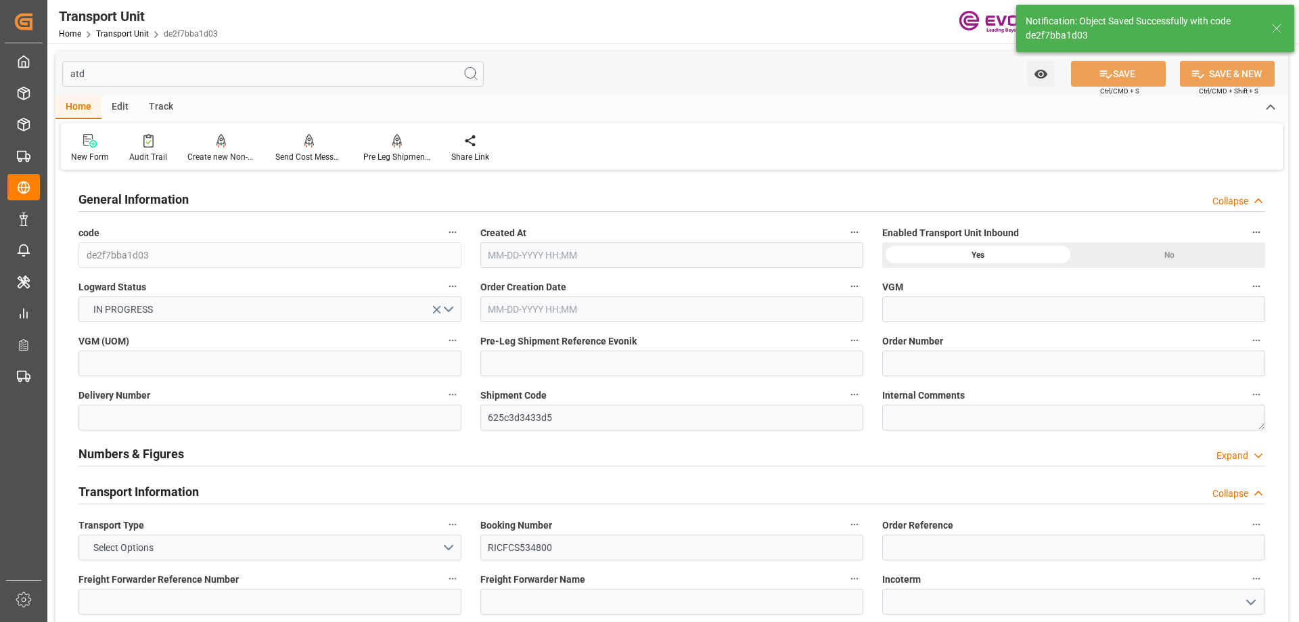
type input "[DATE] 08:30"
type input "[DATE] 18:45"
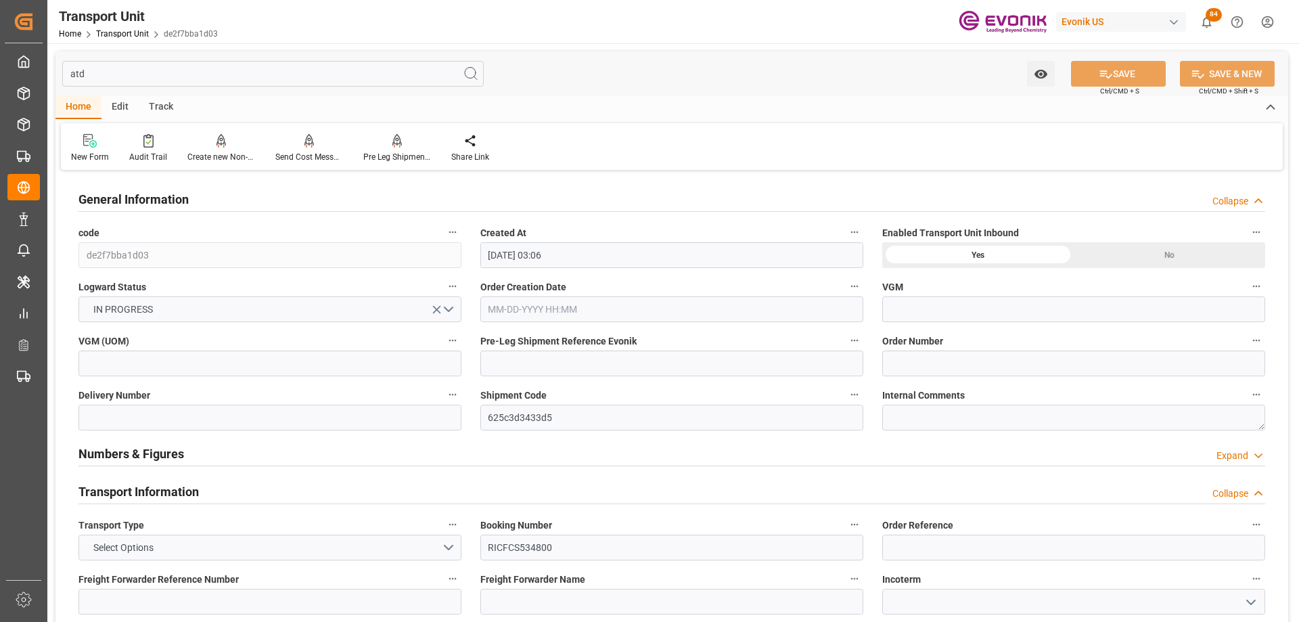
click at [186, 69] on input "atd" at bounding box center [272, 74] width 421 height 26
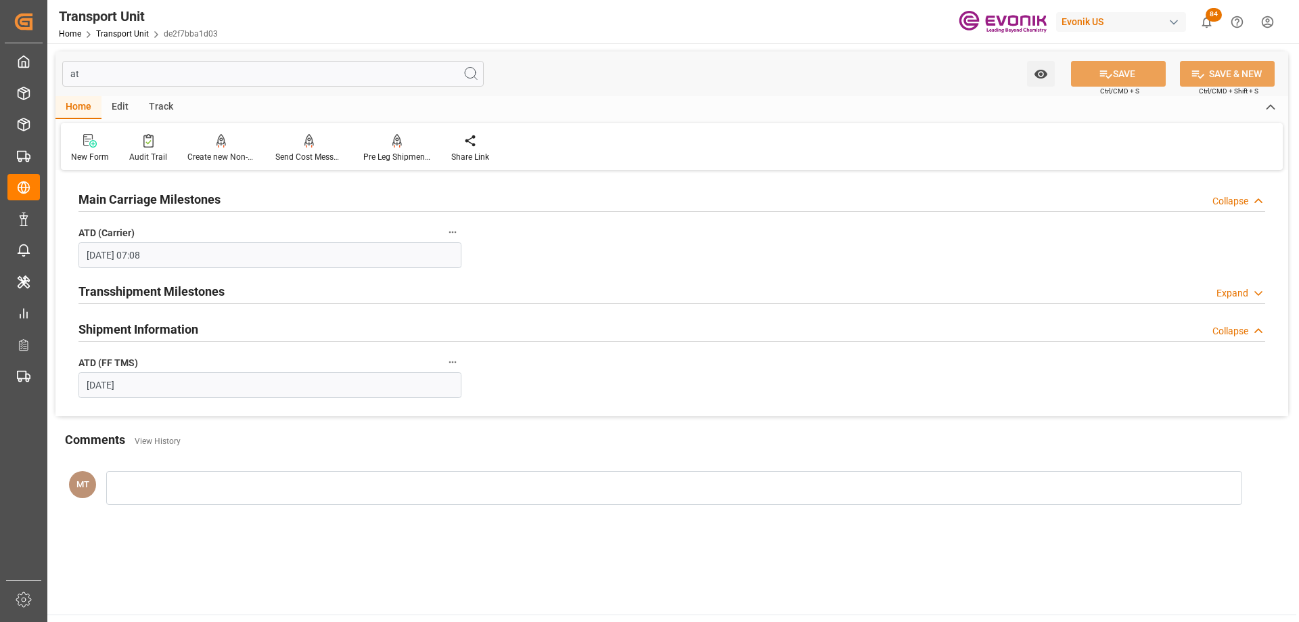
type input "atd"
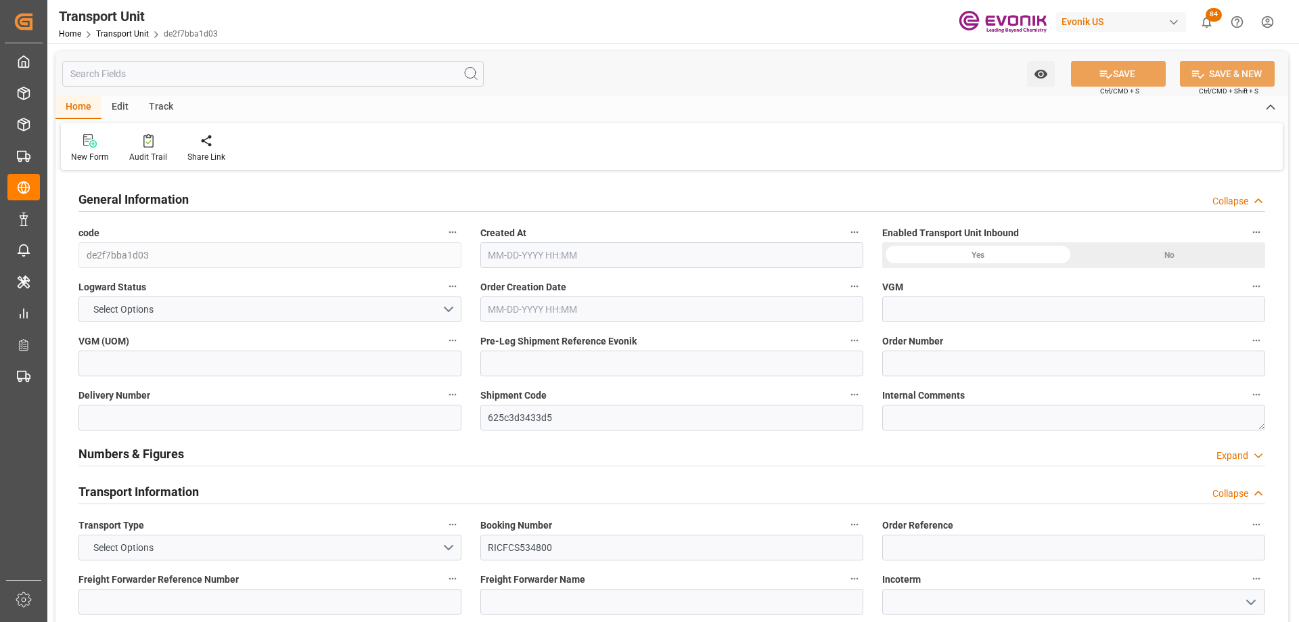
click at [144, 78] on input "text" at bounding box center [272, 74] width 421 height 26
type input "08-01-2025 07:08"
type input "[DATE]"
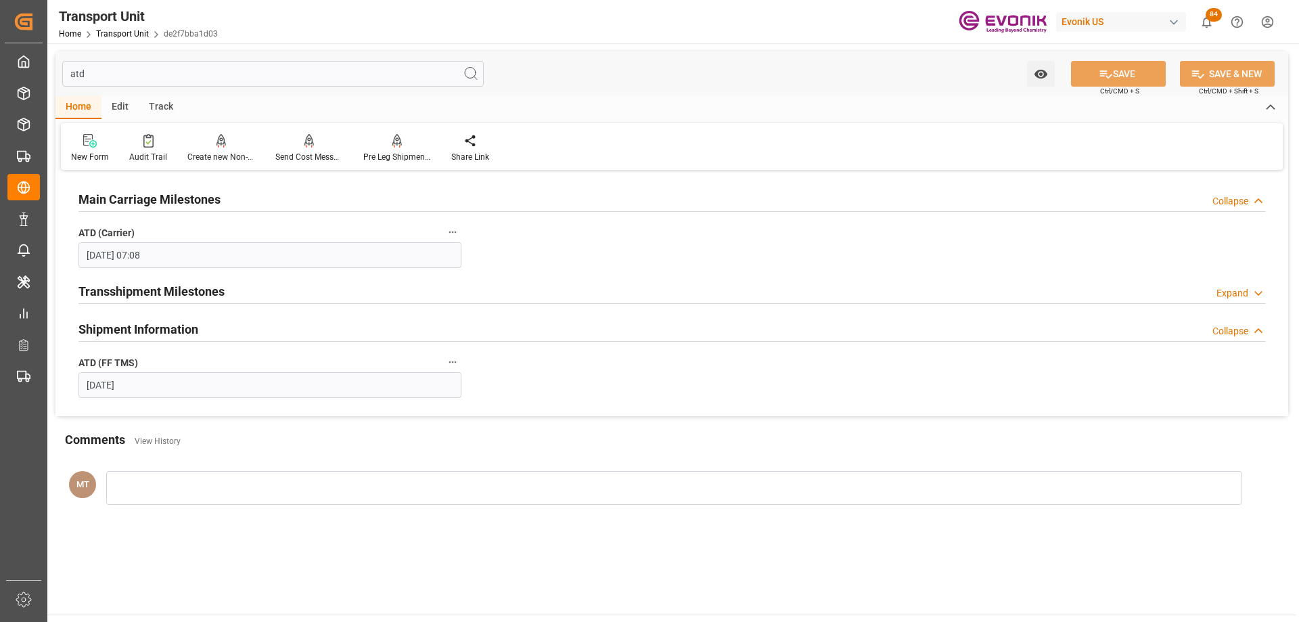
type input "atd"
click at [170, 70] on input "atd" at bounding box center [272, 74] width 421 height 26
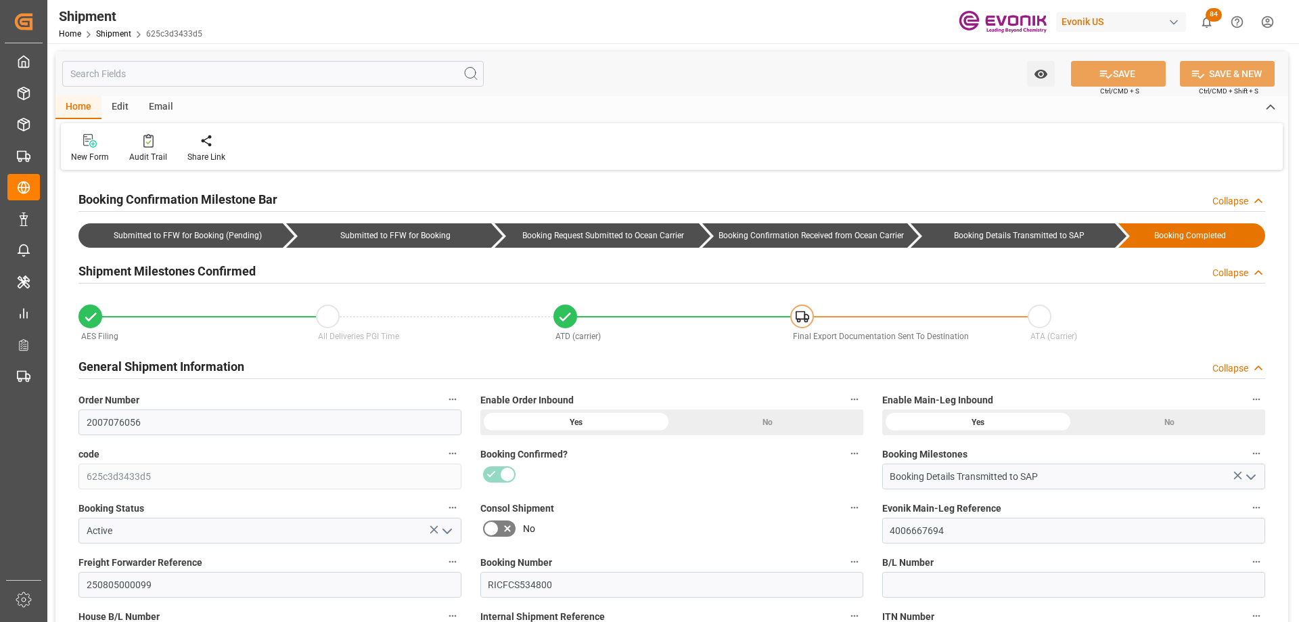
type input "[DATE]"
click at [108, 65] on input "text" at bounding box center [272, 74] width 421 height 26
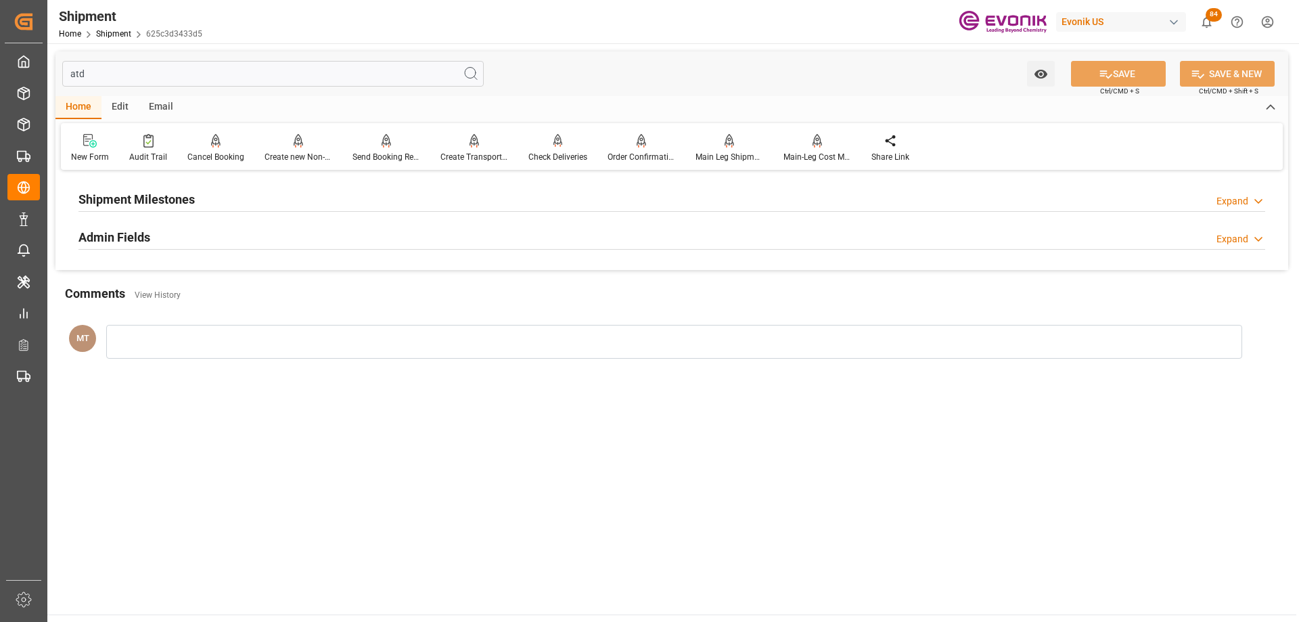
type input "atd"
click at [137, 231] on h2 "Admin Fields" at bounding box center [114, 237] width 72 height 18
click at [152, 202] on h2 "Shipment Milestones" at bounding box center [136, 199] width 116 height 18
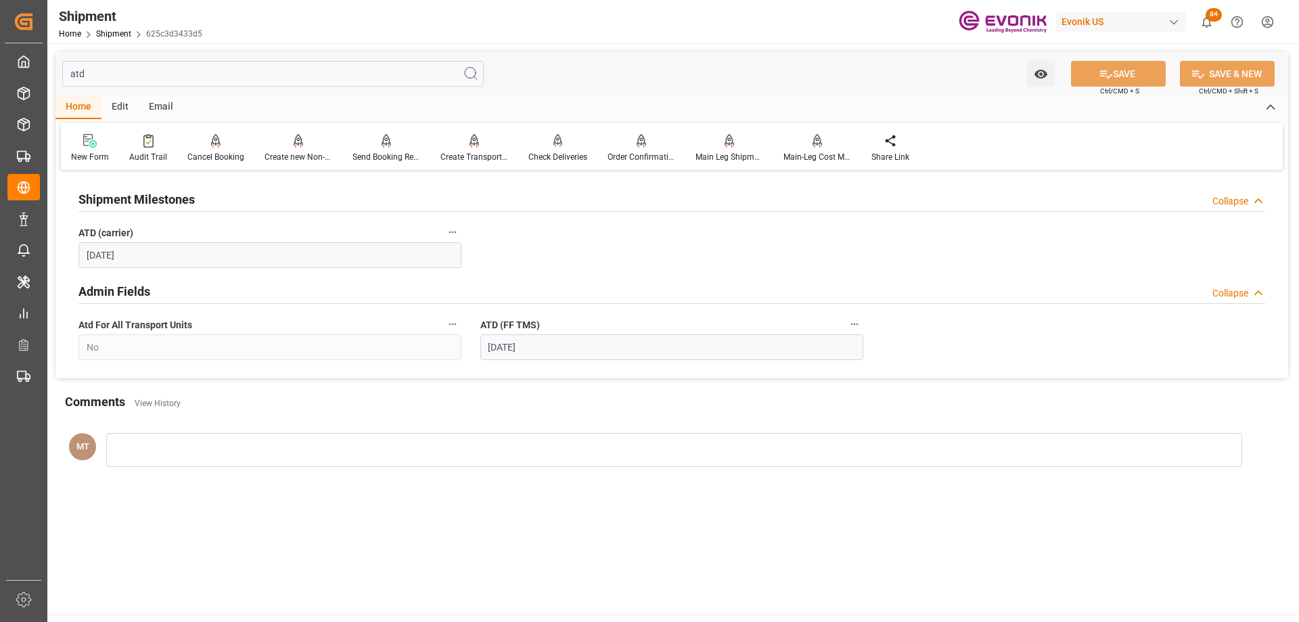
drag, startPoint x: 205, startPoint y: 63, endPoint x: 53, endPoint y: 72, distance: 151.8
click at [53, 72] on div "atd Watch Option SAVE Ctrl/CMD + S SAVE & NEW Ctrl/CMD + Shift + S Home Edit Em…" at bounding box center [671, 269] width 1249 height 453
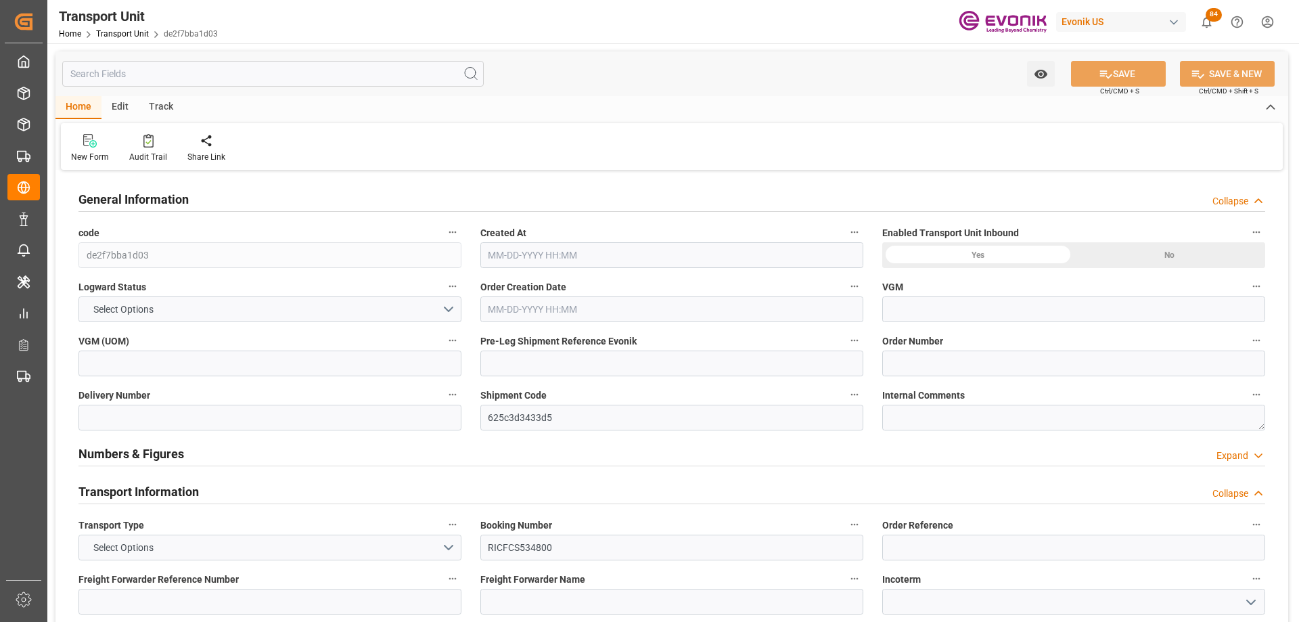
type input "ONE"
type input "Ocean Network Express"
type input "USLAX"
type input "DOCAU"
type input "9322499"
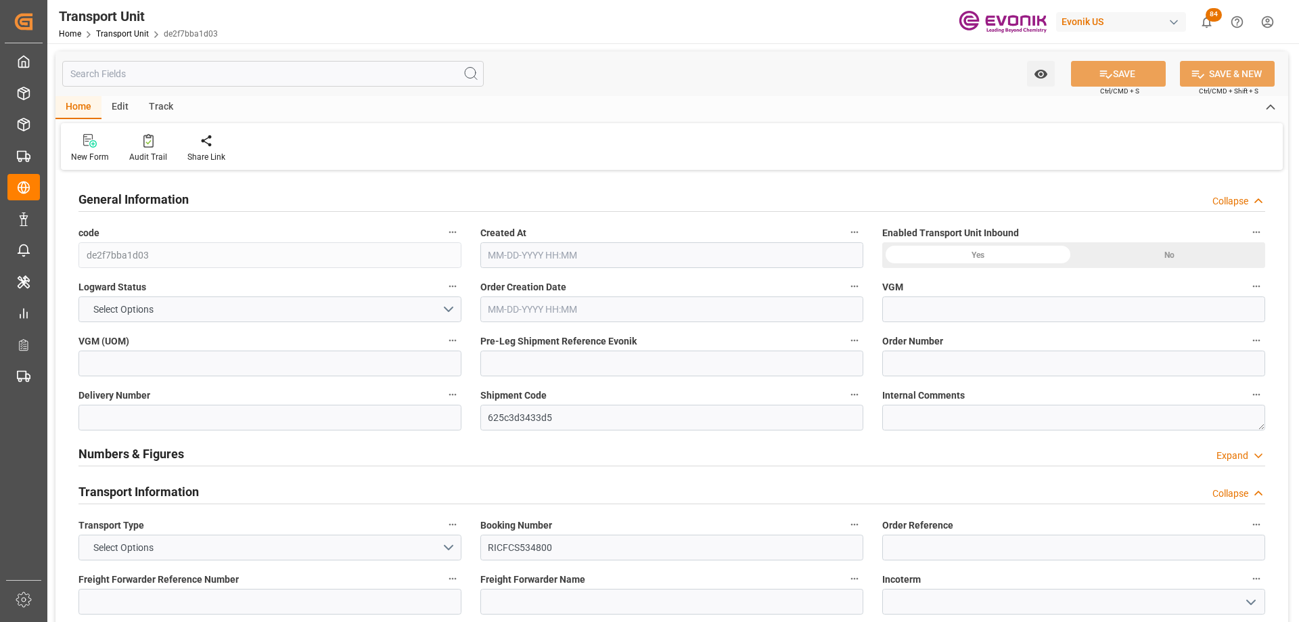
type input "USLAX"
type input "DOCAU"
type input "9322499"
type input "0"
type input "[DATE] 03:06"
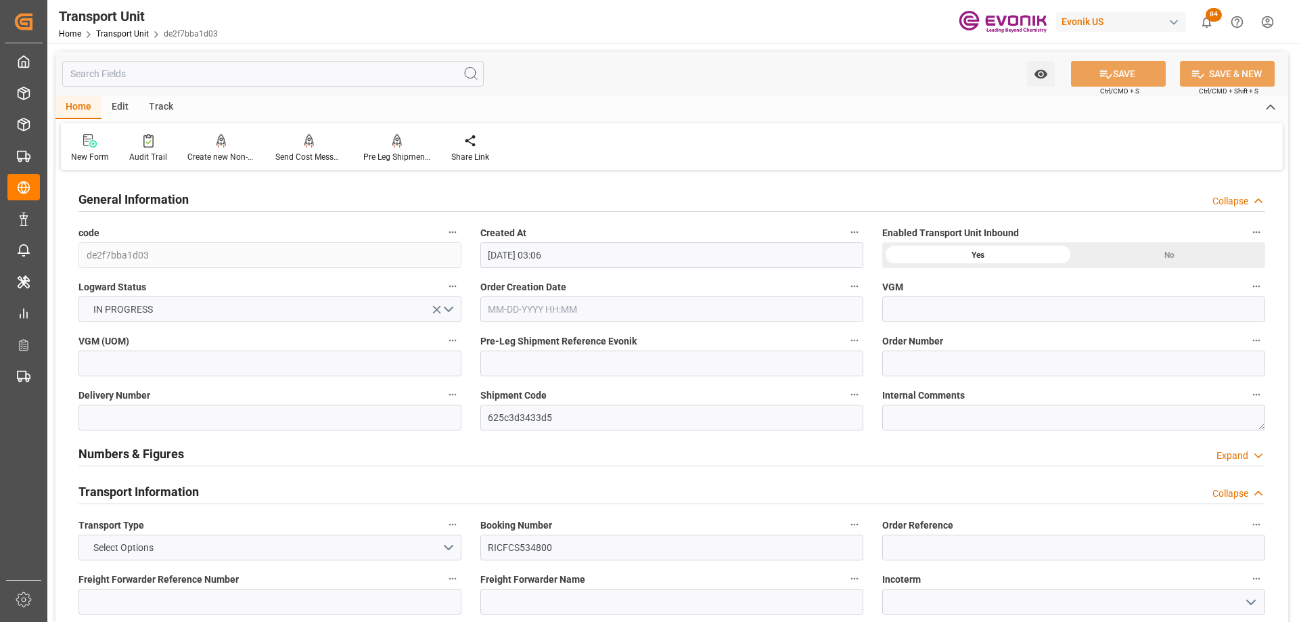
type input "[DATE]"
type input "[DATE] 09:13"
type input "[DATE] 11:49"
type input "[DATE] 00:00"
type input "[DATE] 07:52"
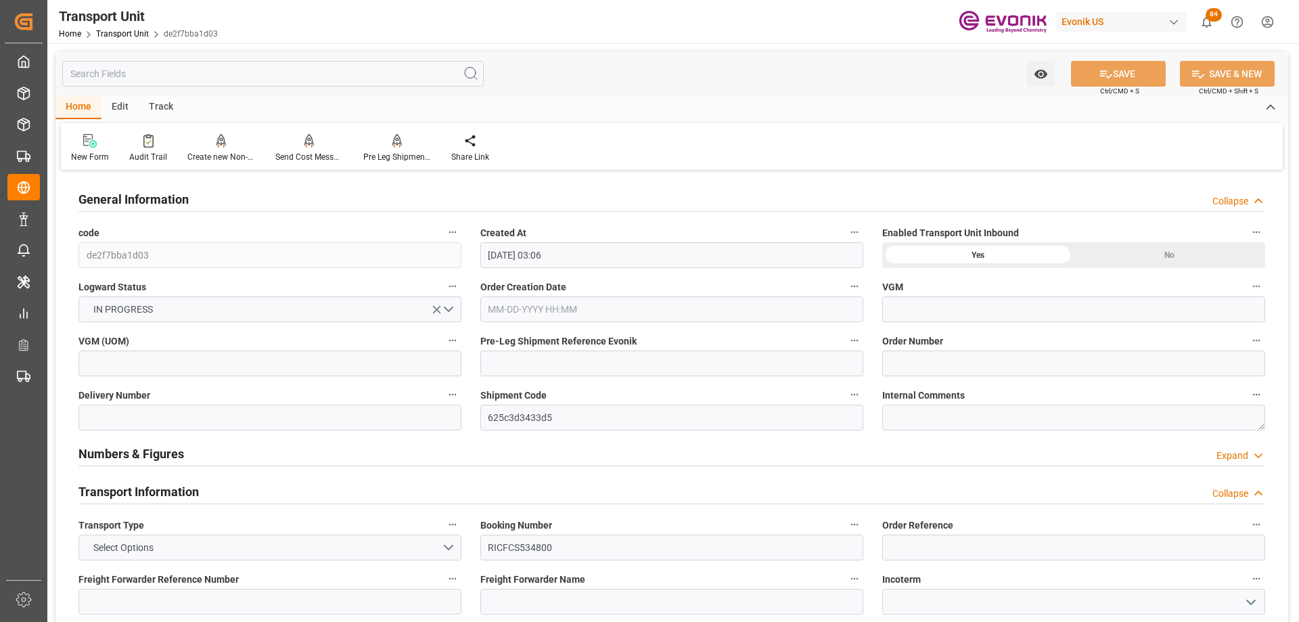
type input "[DATE] 00:00"
type input "[DATE] 07:08"
type input "[DATE] 00:00"
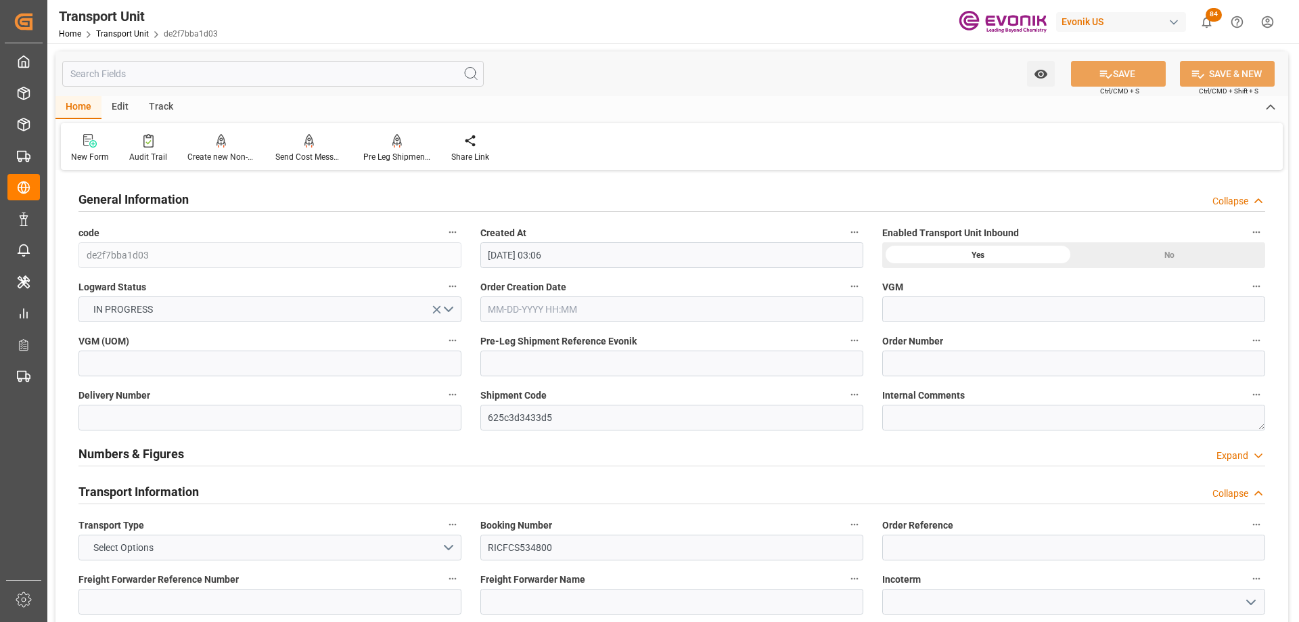
type input "[DATE] 13:00"
type input "[DATE] 23:00"
type input "[DATE] 00:00"
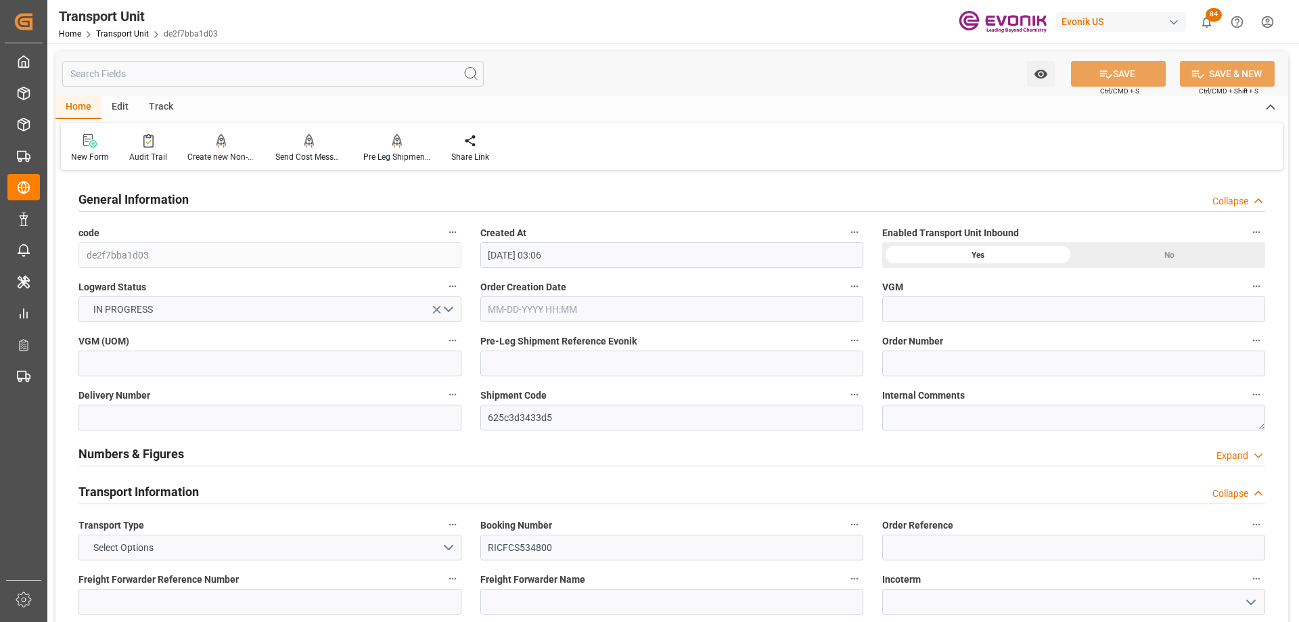
type input "[DATE]"
type input "[DATE] 16:59"
type input "[DATE] 02:32"
type input "[DATE] 04:00"
type input "[DATE] 07:38"
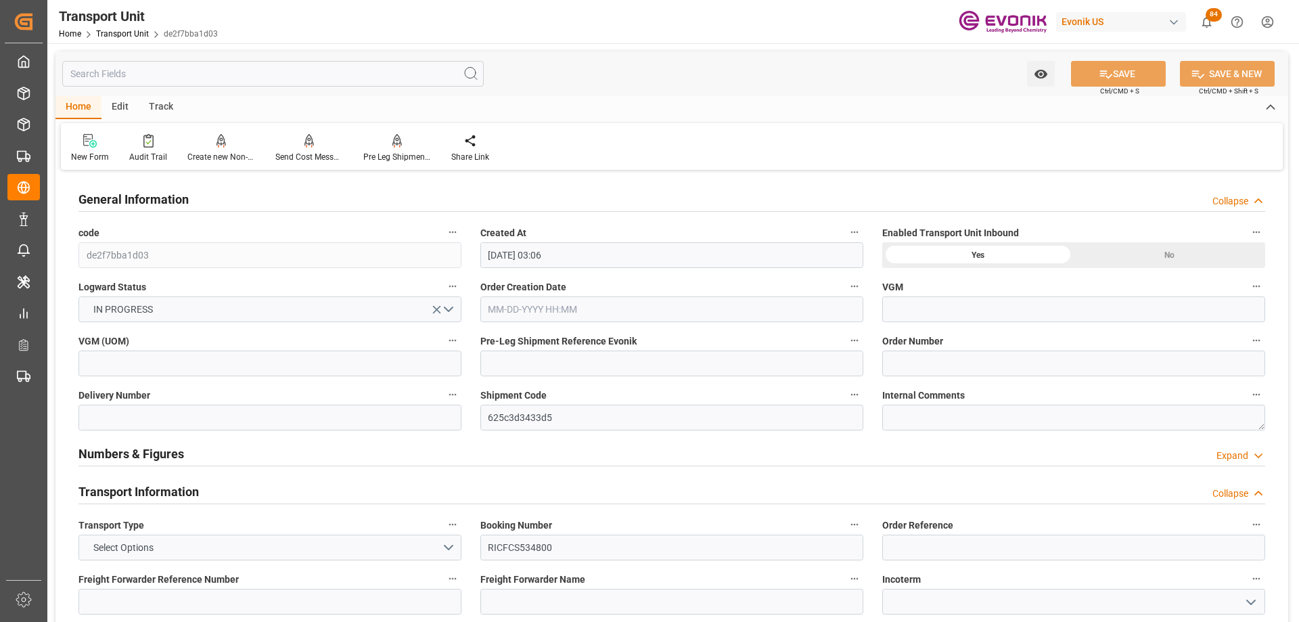
type input "[DATE] 07:00"
type input "[DATE] 18:45"
type input "[DATE] 08:30"
type input "[DATE] 18:45"
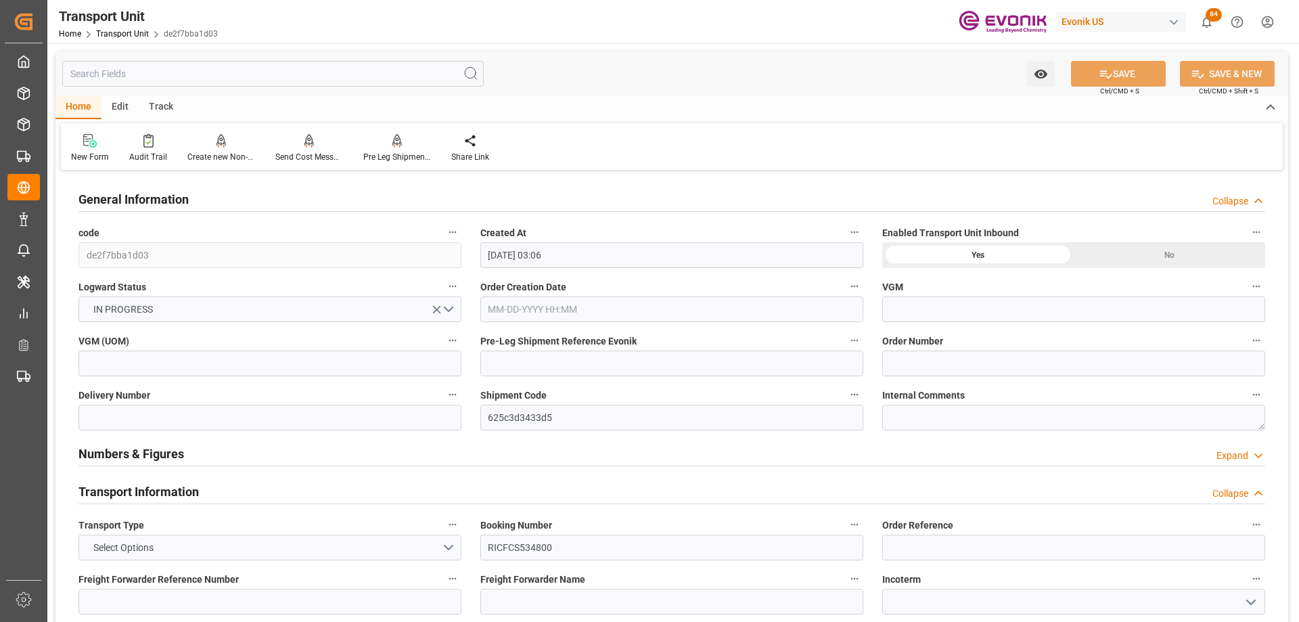
click at [160, 72] on input "text" at bounding box center [272, 74] width 421 height 26
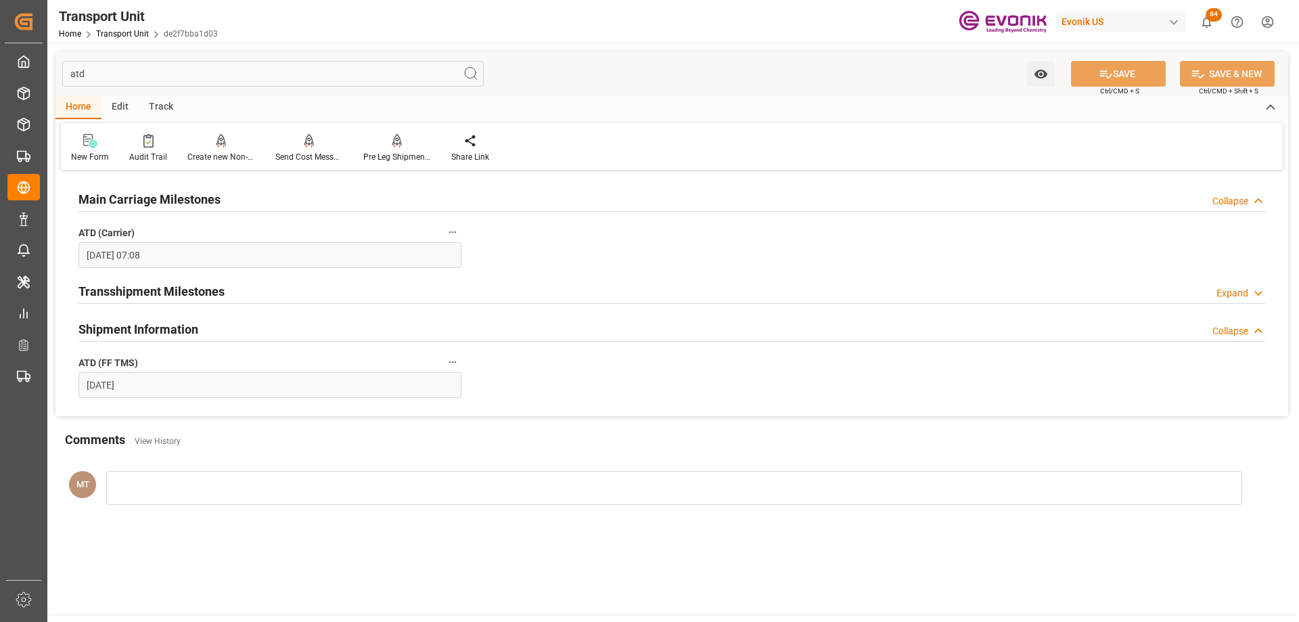
type input "atd"
